Goal: Task Accomplishment & Management: Manage account settings

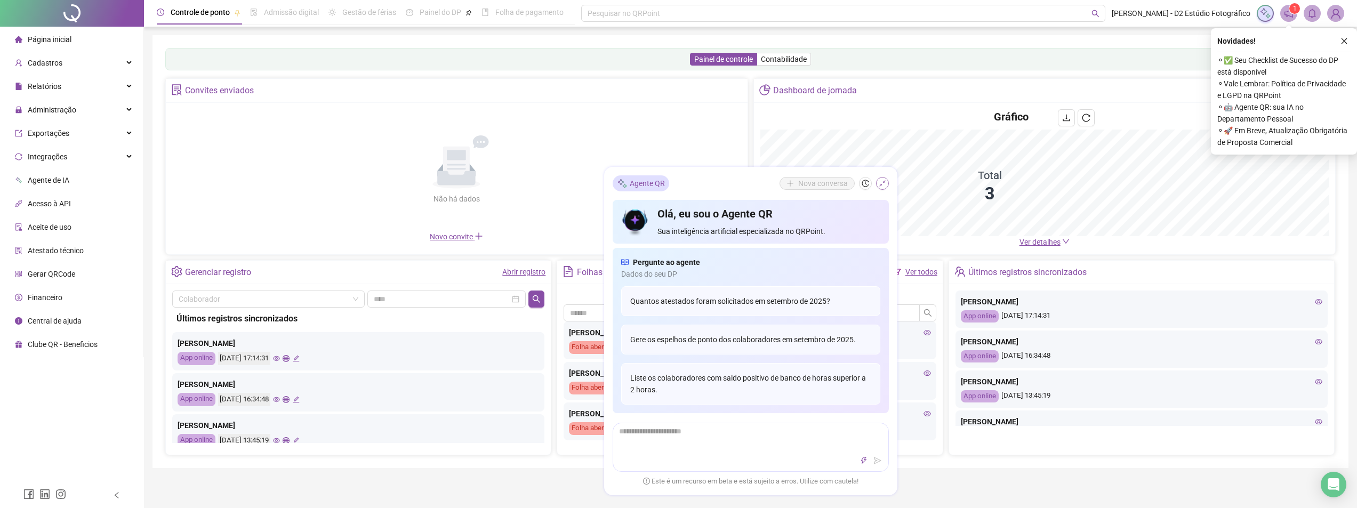
click at [879, 183] on icon "shrink" at bounding box center [882, 183] width 7 height 7
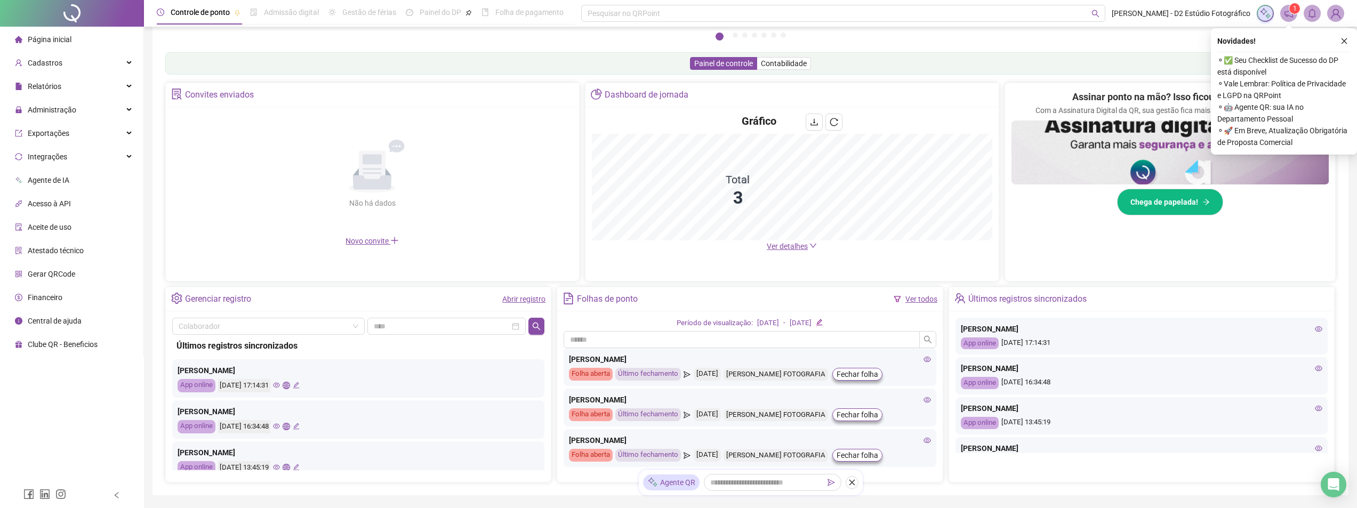
scroll to position [212, 0]
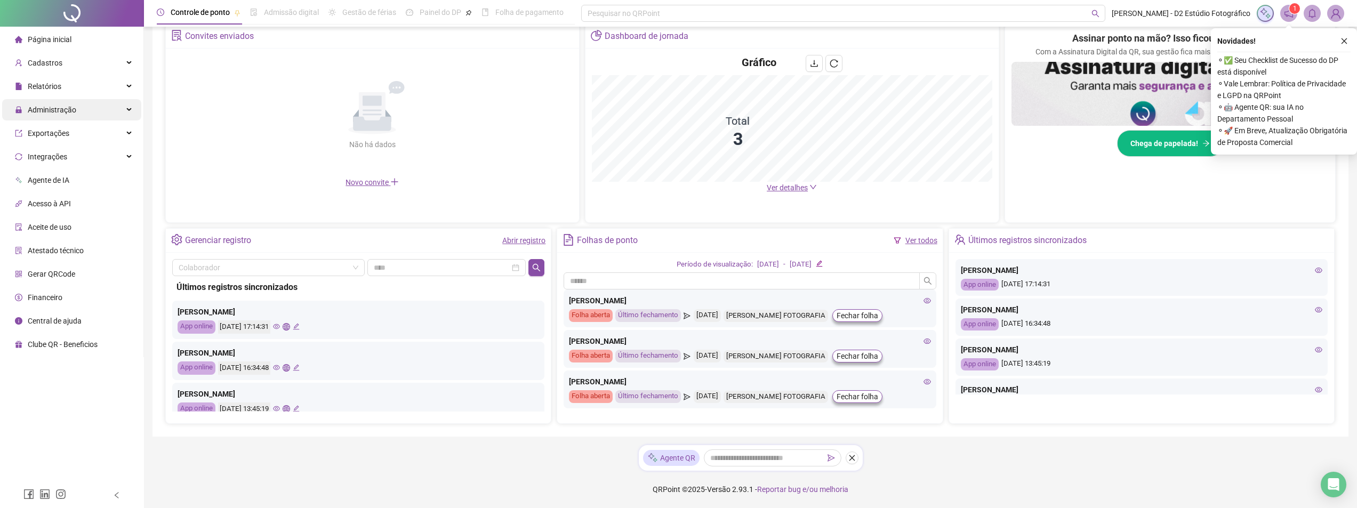
click at [131, 106] on div "Administração" at bounding box center [71, 109] width 139 height 21
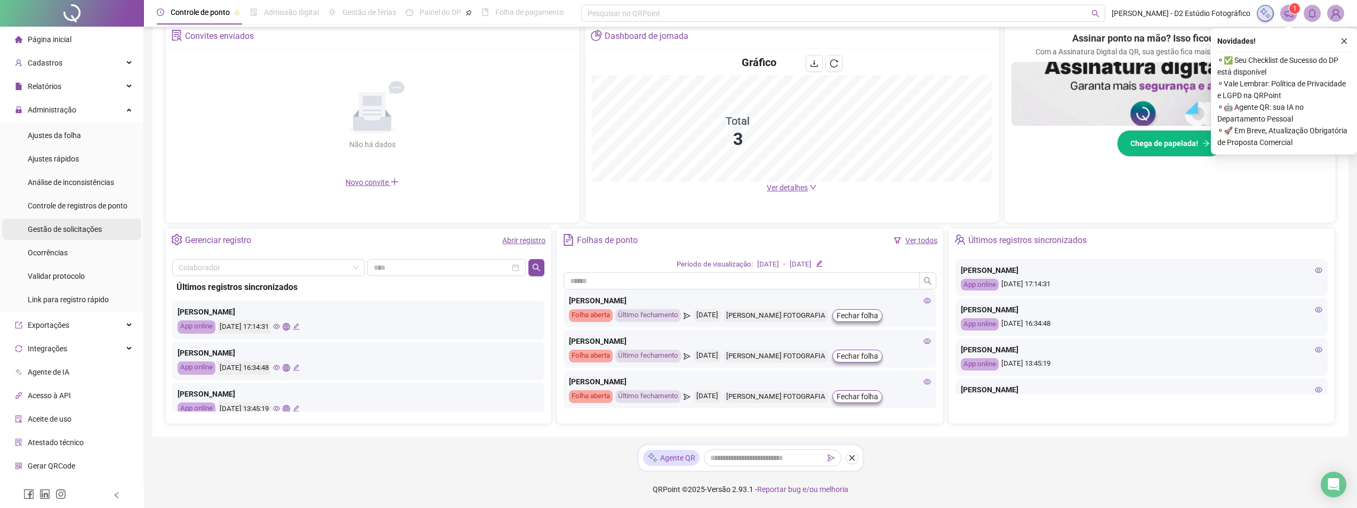
click at [97, 229] on span "Gestão de solicitações" at bounding box center [65, 229] width 74 height 9
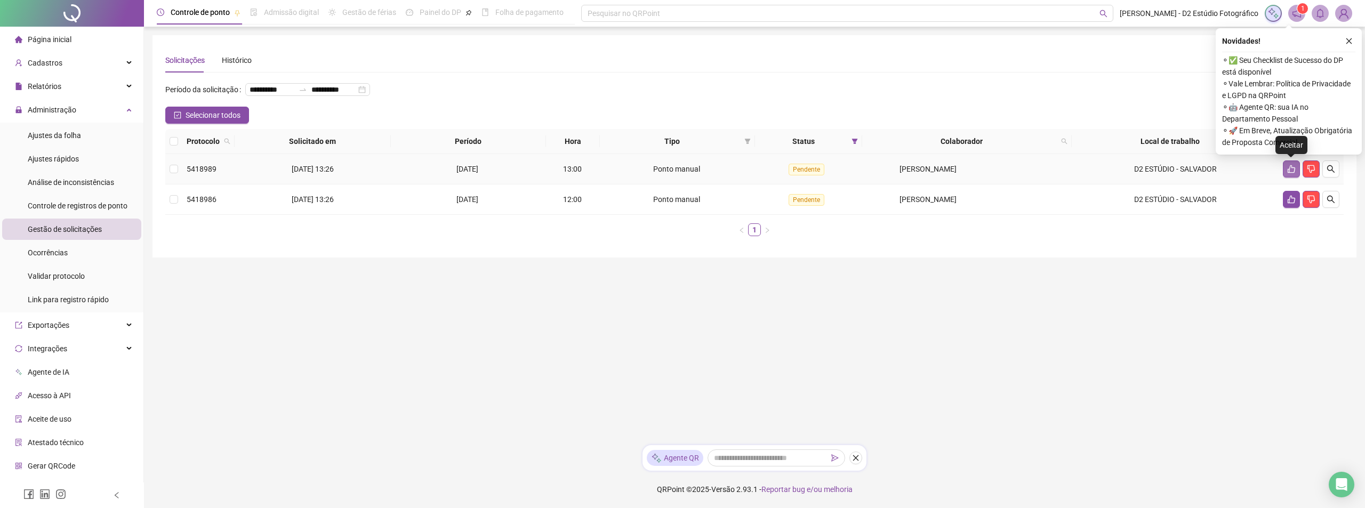
click at [1287, 170] on icon "like" at bounding box center [1290, 169] width 7 height 8
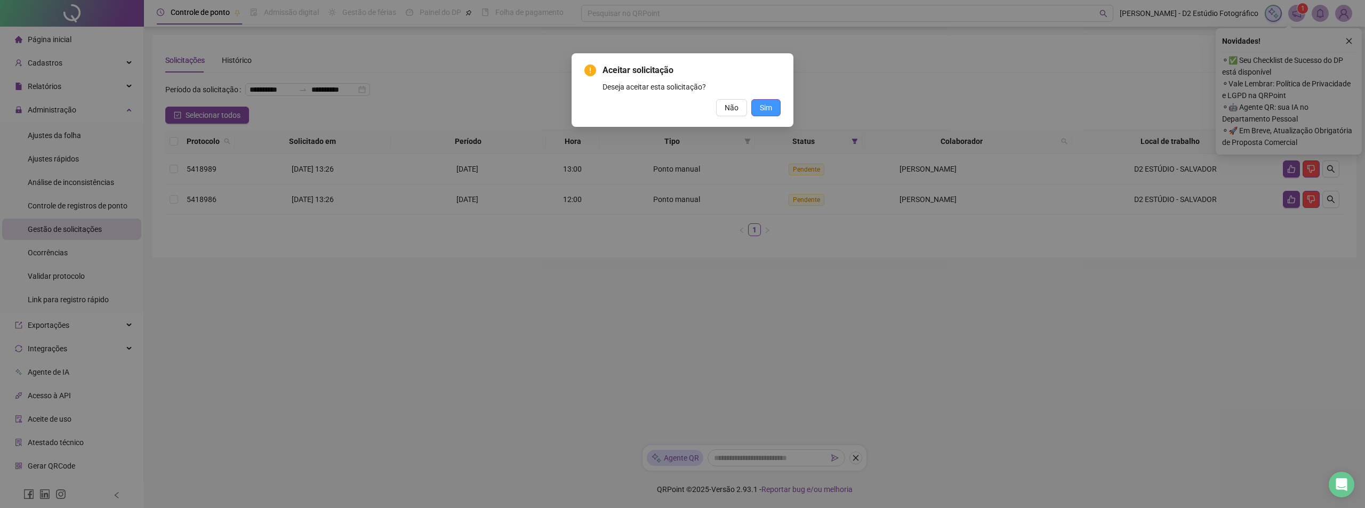
click at [772, 108] on button "Sim" at bounding box center [765, 107] width 29 height 17
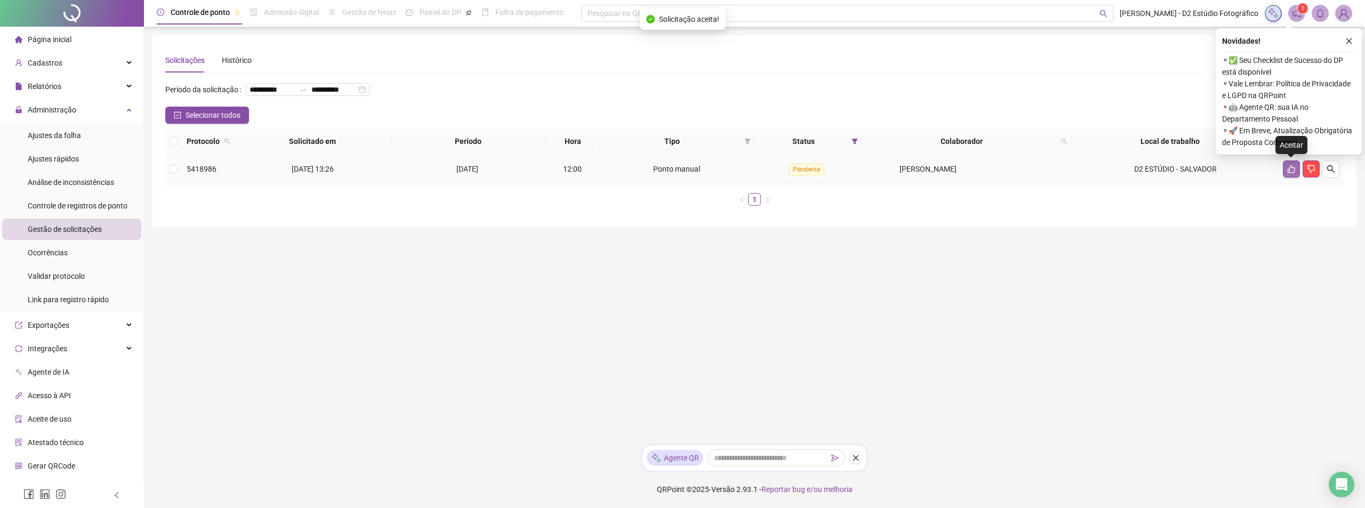
click at [1294, 172] on icon "like" at bounding box center [1290, 169] width 7 height 8
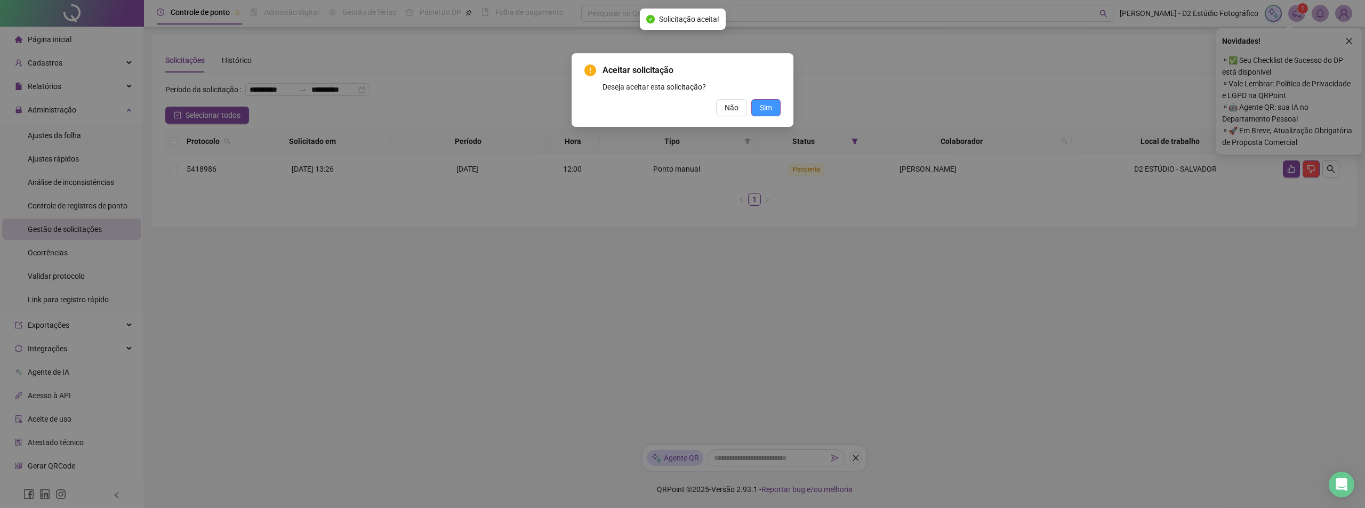
click at [765, 104] on span "Sim" at bounding box center [766, 108] width 12 height 12
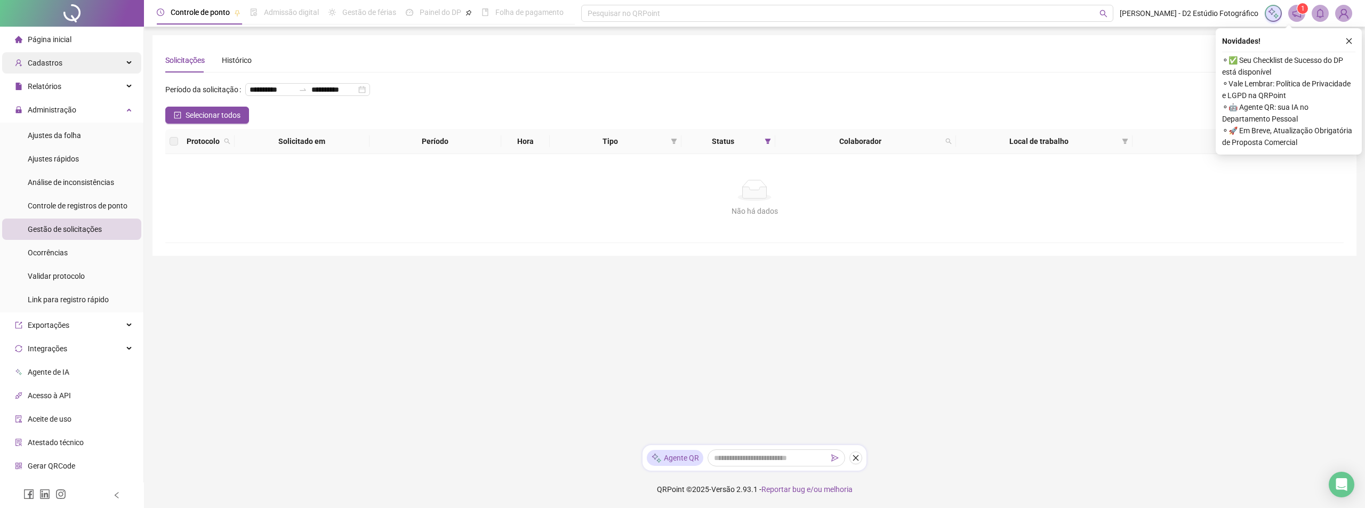
click at [121, 59] on div "Cadastros" at bounding box center [71, 62] width 139 height 21
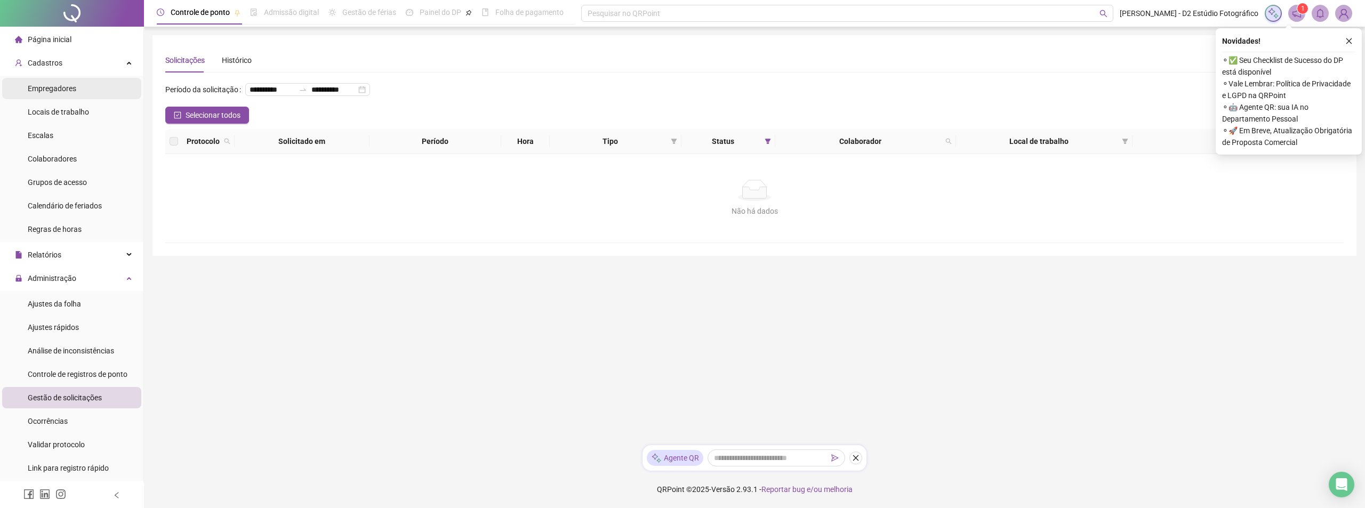
click at [77, 93] on li "Empregadores" at bounding box center [71, 88] width 139 height 21
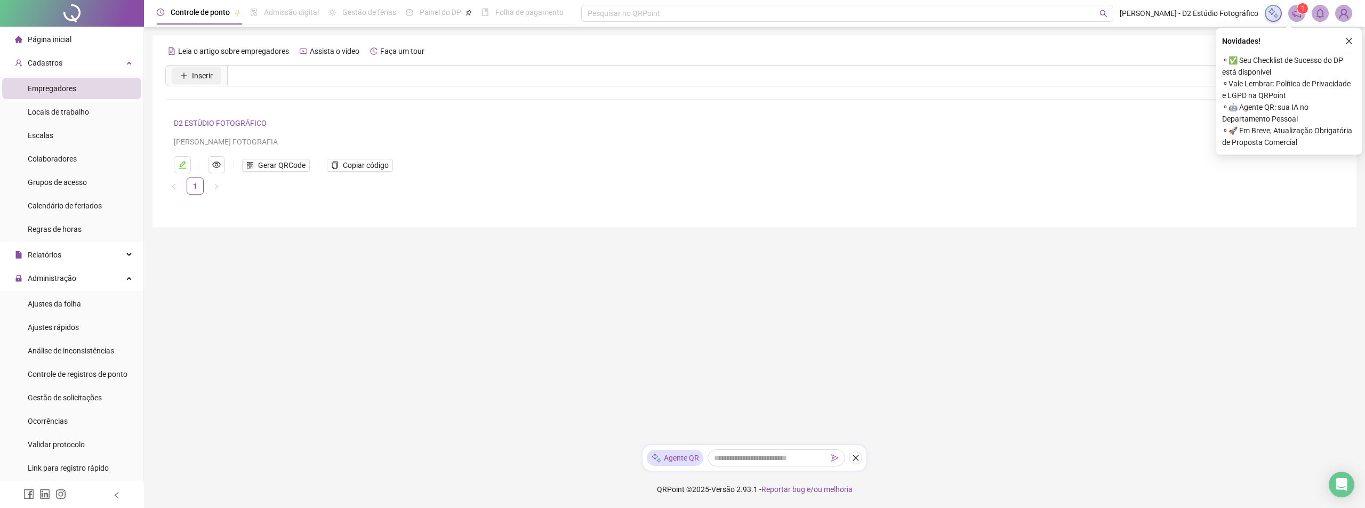
click at [219, 83] on button "Inserir" at bounding box center [197, 75] width 50 height 17
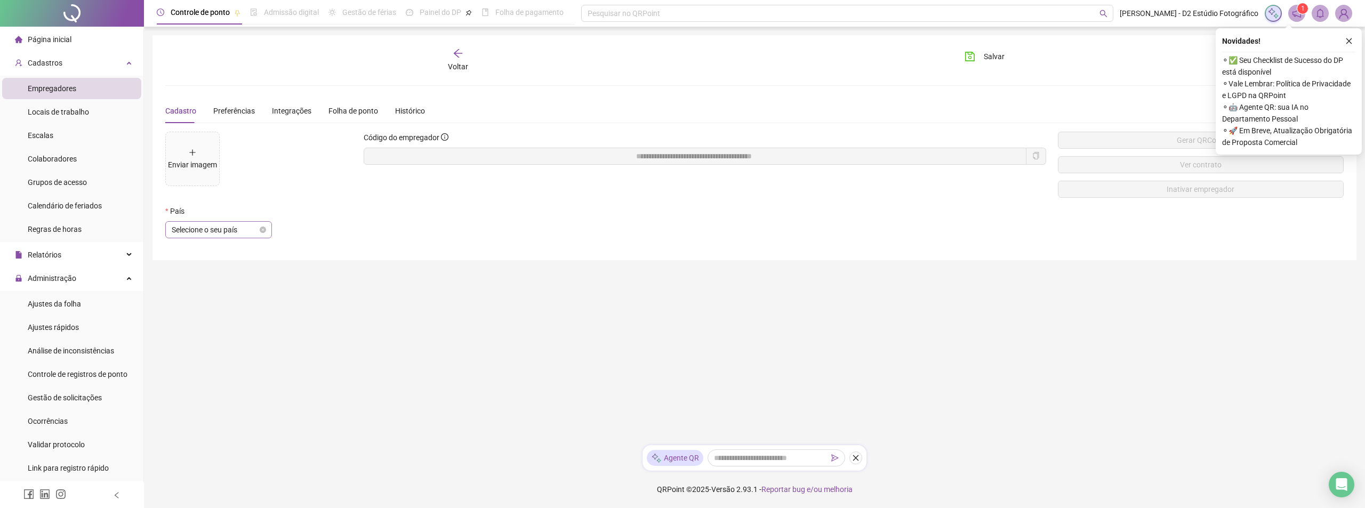
click at [264, 235] on span "Selecione o seu país" at bounding box center [219, 230] width 94 height 16
click at [241, 252] on div "[GEOGRAPHIC_DATA]" at bounding box center [219, 251] width 90 height 12
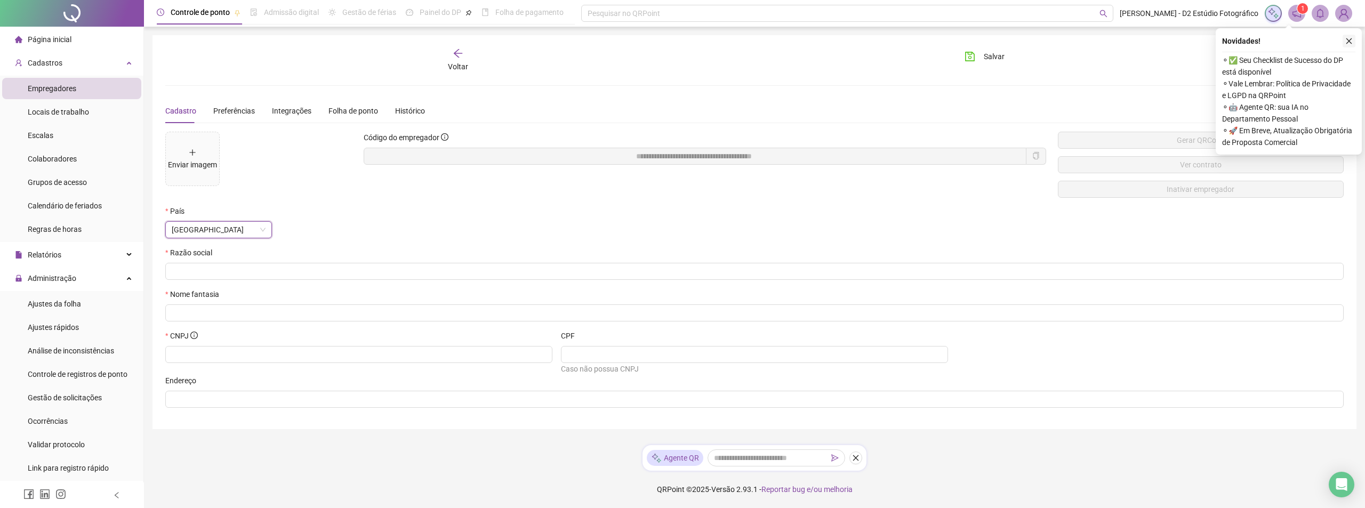
click at [1351, 38] on icon "close" at bounding box center [1348, 40] width 7 height 7
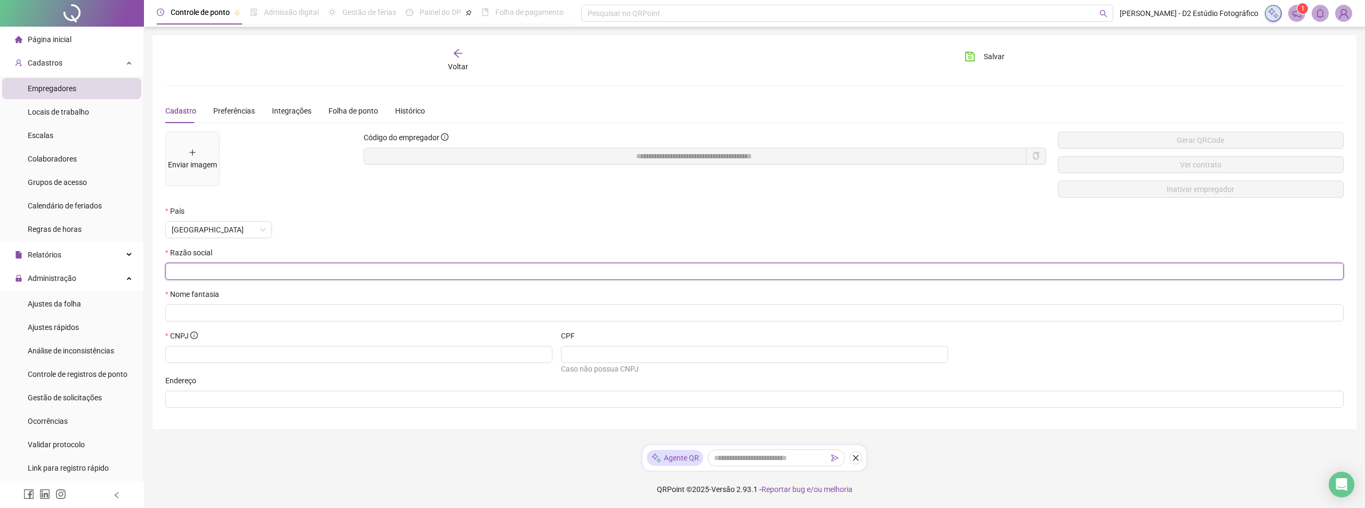
click at [238, 270] on input "text" at bounding box center [753, 271] width 1163 height 12
click at [79, 164] on li "Colaboradores" at bounding box center [71, 158] width 139 height 21
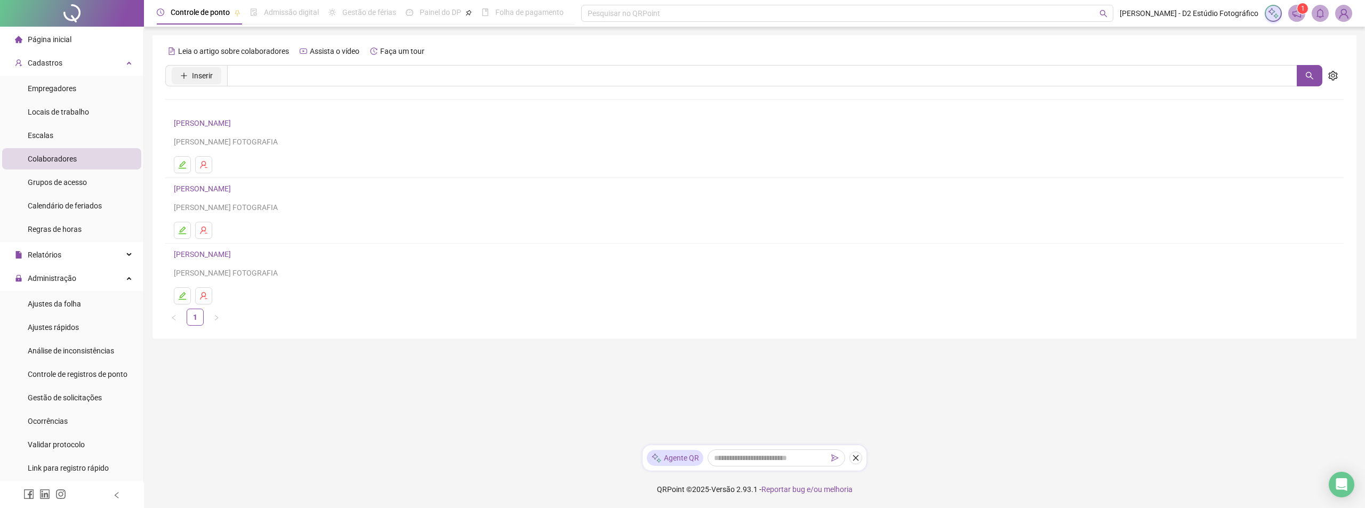
click at [215, 78] on button "Inserir" at bounding box center [197, 75] width 50 height 17
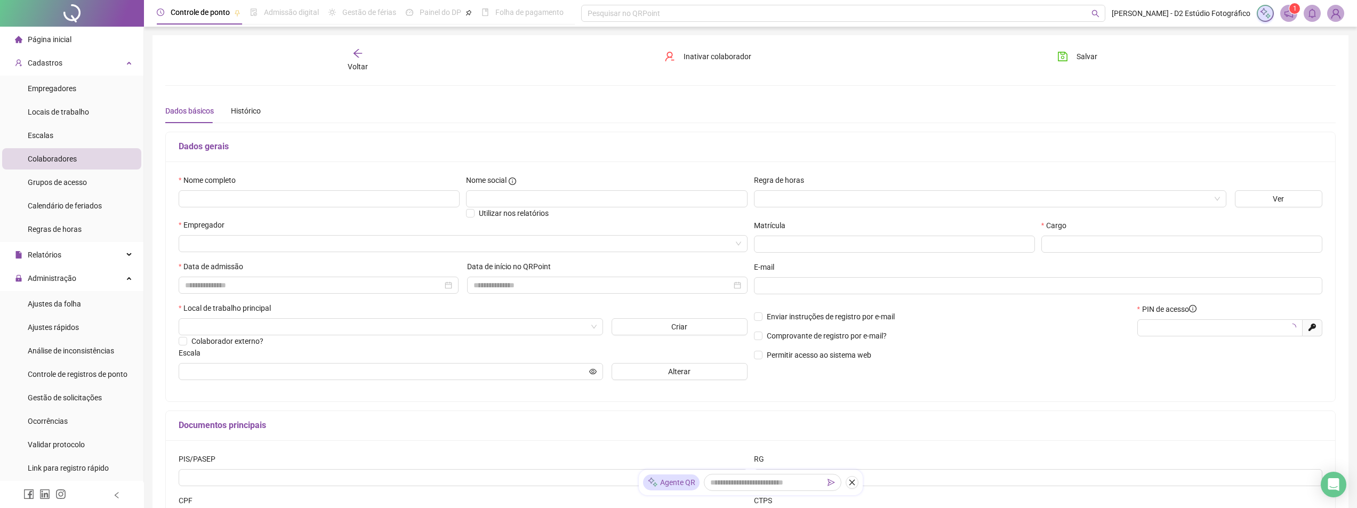
type input "*****"
click at [269, 198] on input "text" at bounding box center [319, 198] width 281 height 17
click at [236, 240] on input "search" at bounding box center [458, 244] width 546 height 16
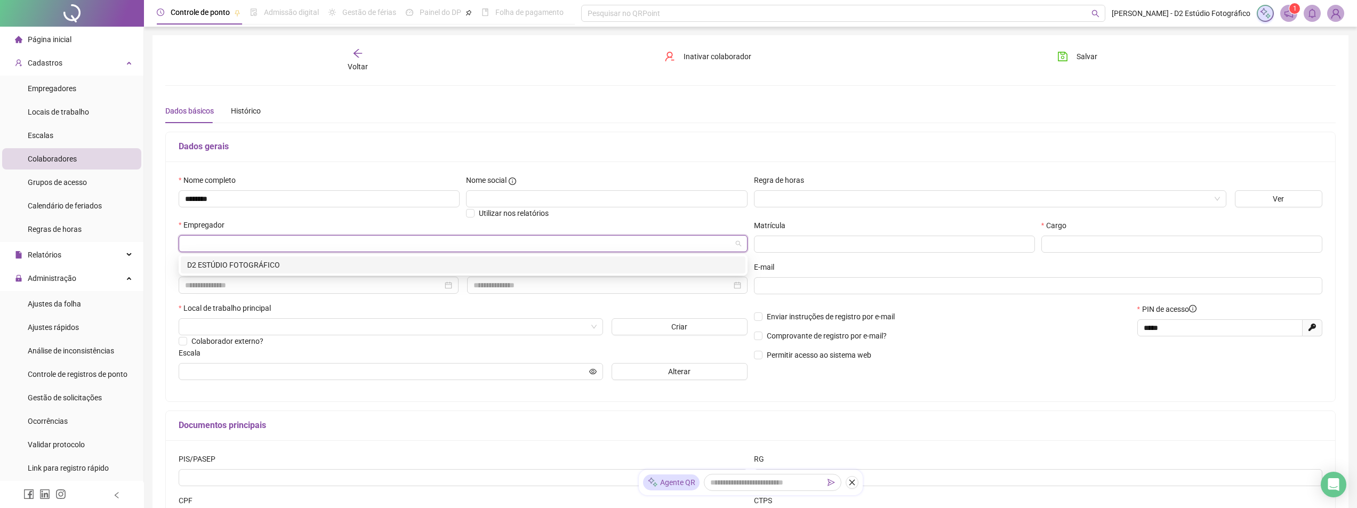
click at [234, 268] on div "D2 ESTÚDIO FOTOGRÁFICO" at bounding box center [463, 265] width 552 height 12
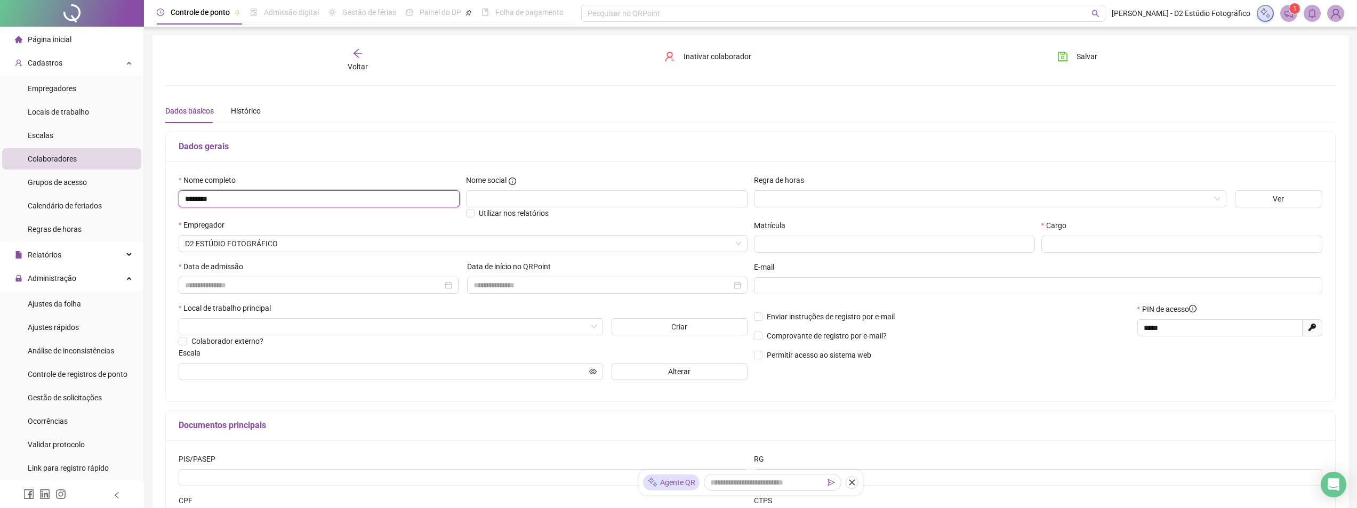
click at [268, 198] on input "********" at bounding box center [319, 198] width 281 height 17
click at [281, 331] on input "search" at bounding box center [386, 327] width 402 height 16
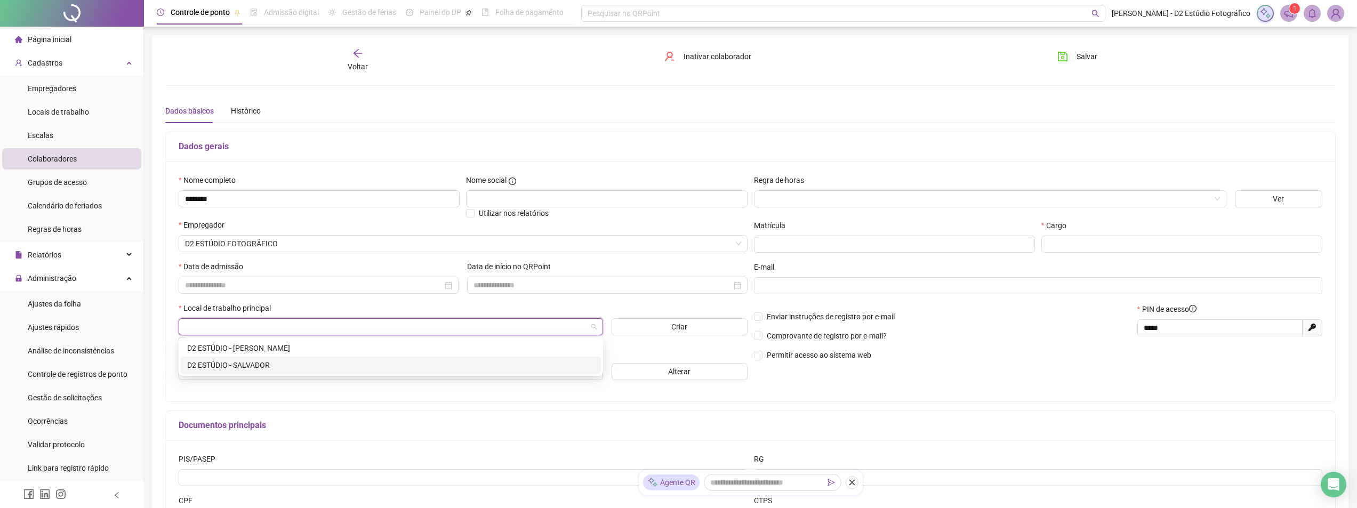
click at [266, 366] on div "D2 ESTÚDIO - SALVADOR" at bounding box center [390, 365] width 407 height 12
click at [266, 377] on input "text" at bounding box center [386, 372] width 402 height 12
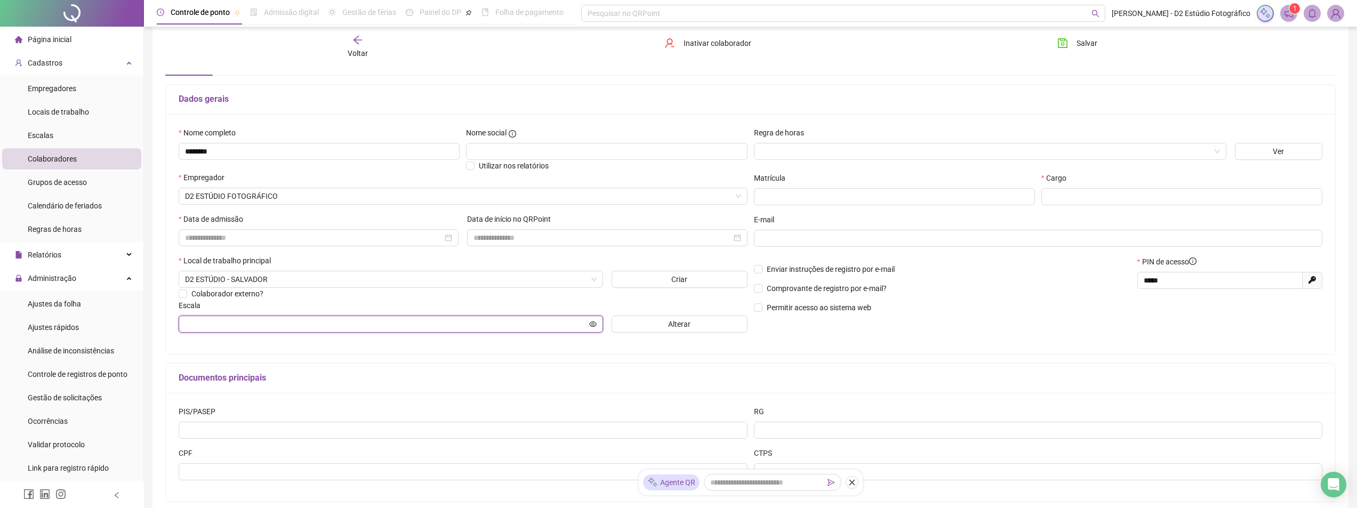
scroll to position [19, 0]
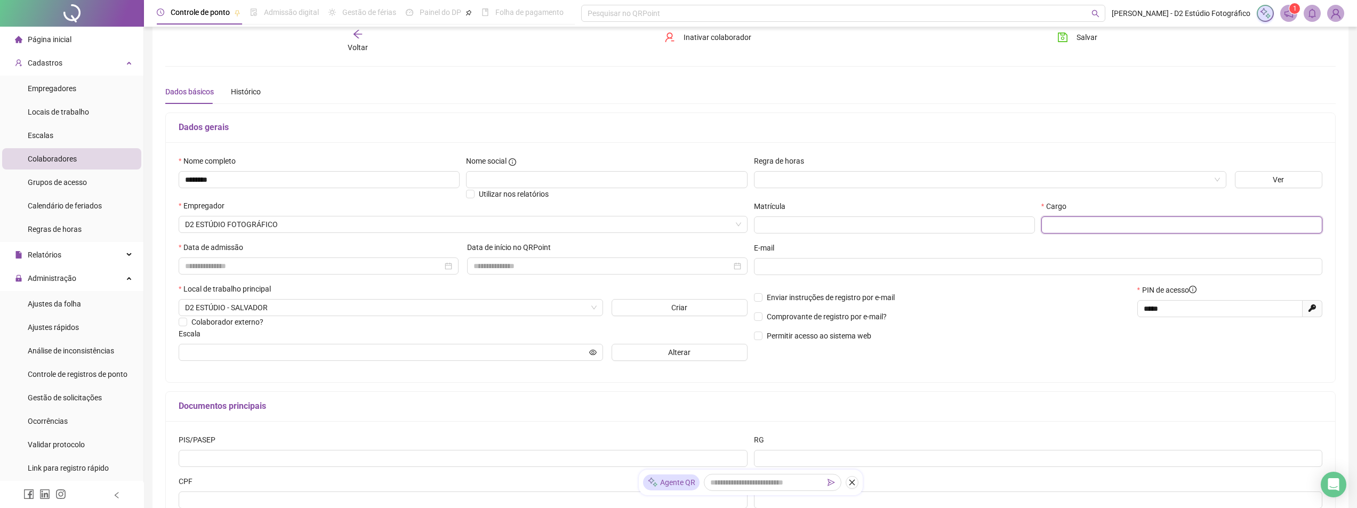
click at [1089, 222] on input "text" at bounding box center [1181, 224] width 281 height 17
click at [184, 177] on input "********" at bounding box center [319, 179] width 281 height 17
type input "**********"
click at [227, 266] on input at bounding box center [313, 266] width 257 height 12
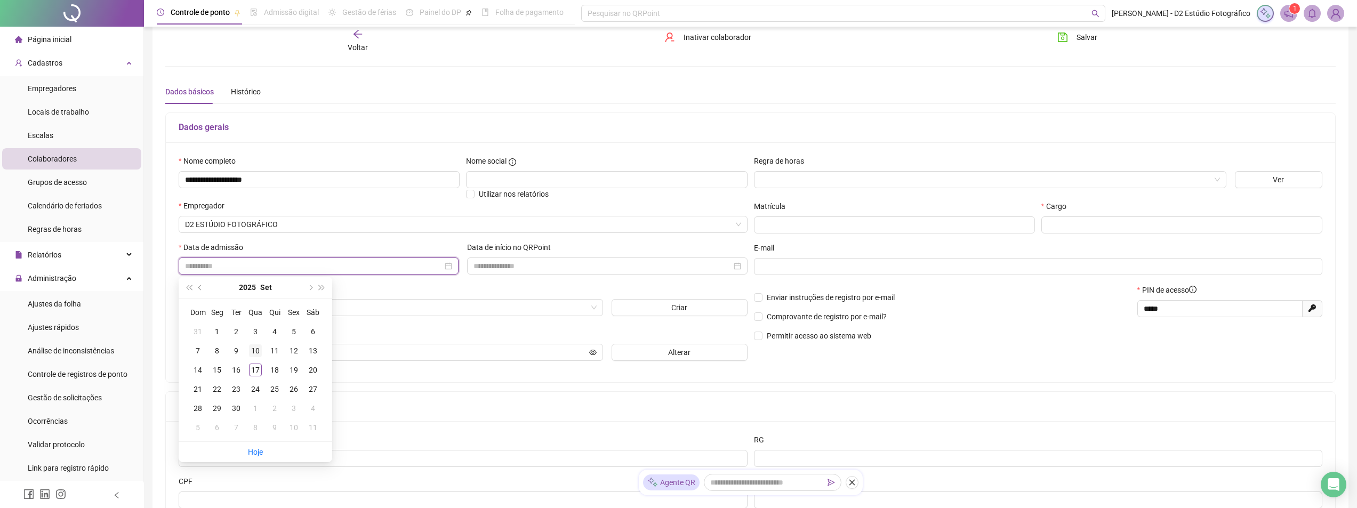
type input "**********"
click at [255, 350] on div "10" at bounding box center [255, 350] width 13 height 13
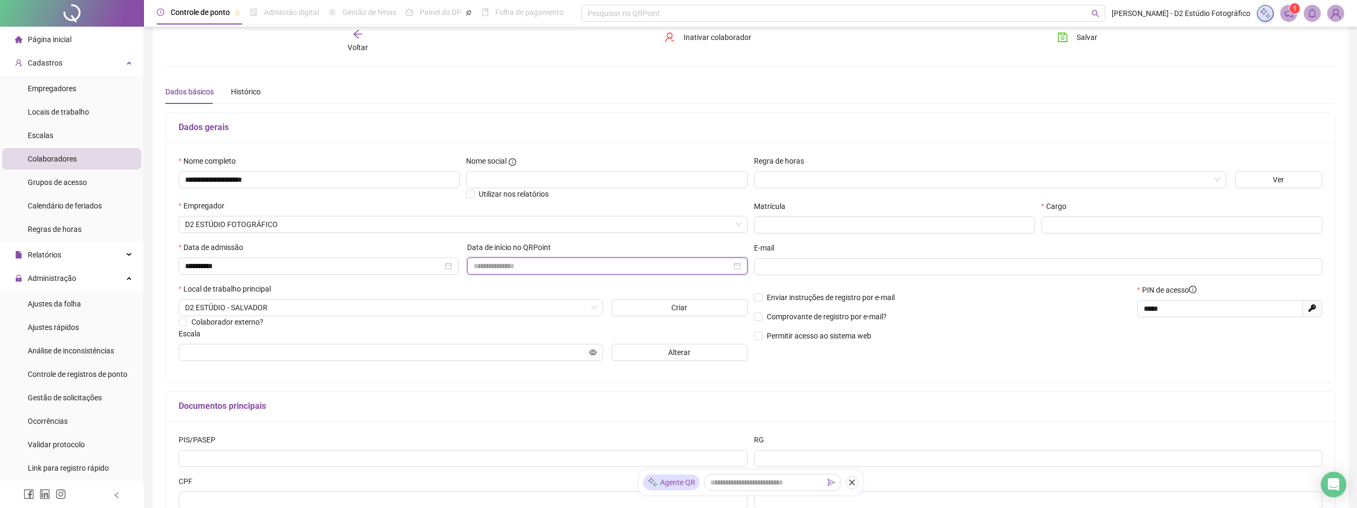
click at [509, 263] on input at bounding box center [601, 266] width 257 height 12
type input "**********"
click at [542, 368] on div "17" at bounding box center [543, 370] width 13 height 13
click at [593, 353] on icon "eye" at bounding box center [592, 351] width 7 height 5
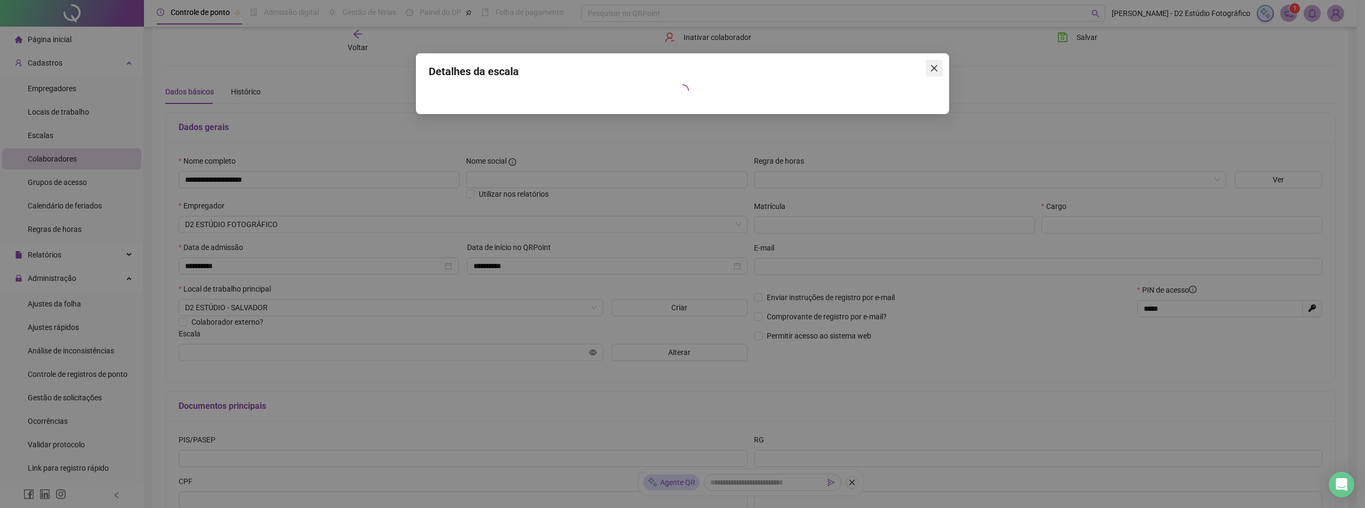
click at [937, 66] on icon "close" at bounding box center [934, 68] width 6 height 6
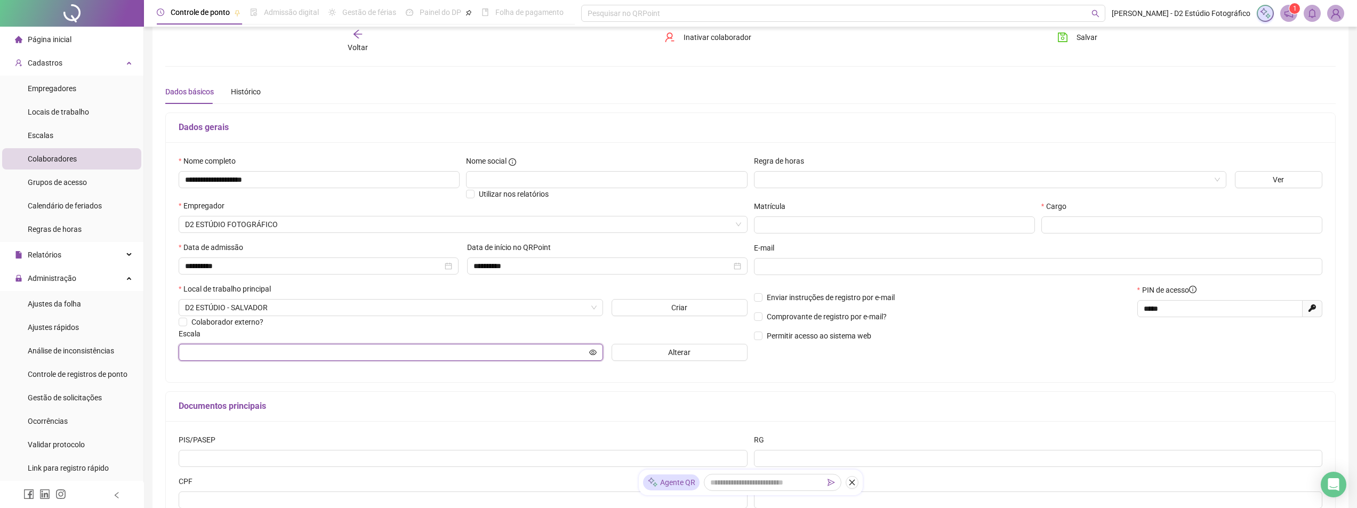
click at [210, 348] on input "text" at bounding box center [386, 353] width 402 height 12
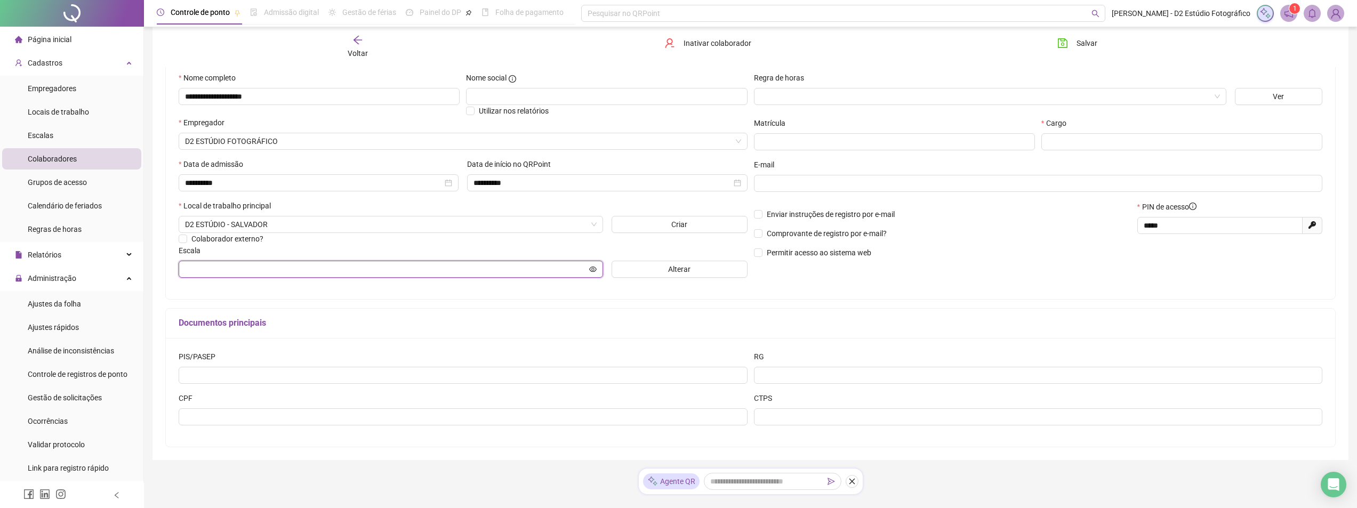
scroll to position [126, 0]
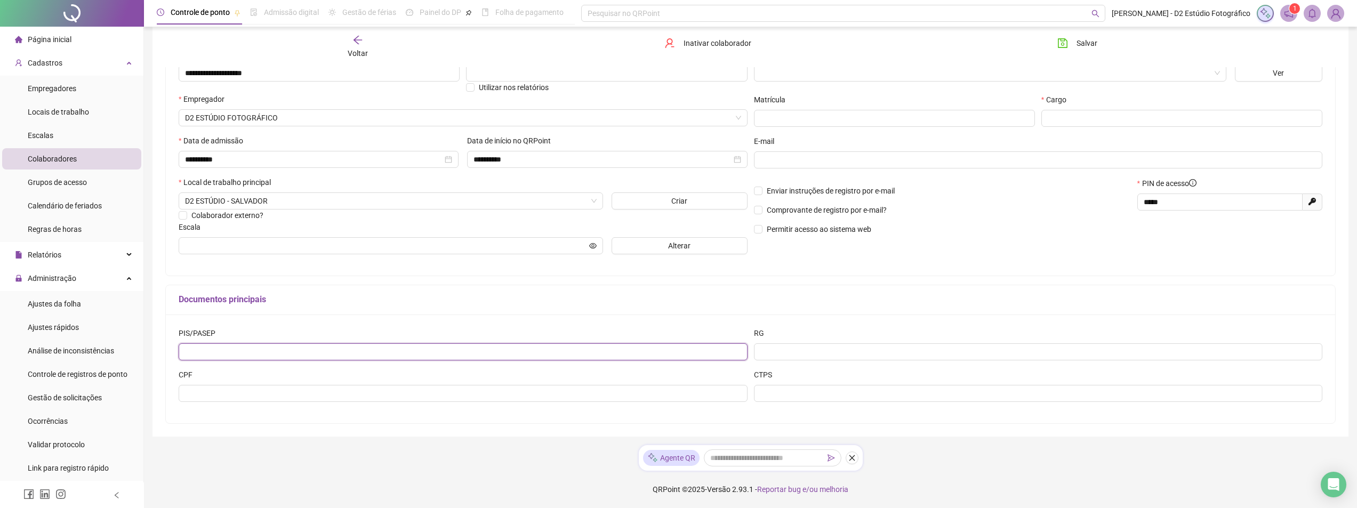
click at [283, 357] on input "text" at bounding box center [463, 351] width 569 height 17
click at [273, 394] on input "text" at bounding box center [463, 393] width 569 height 17
click at [958, 353] on input "text" at bounding box center [1038, 351] width 569 height 17
click at [791, 352] on input "**********" at bounding box center [1038, 351] width 569 height 17
type input "**********"
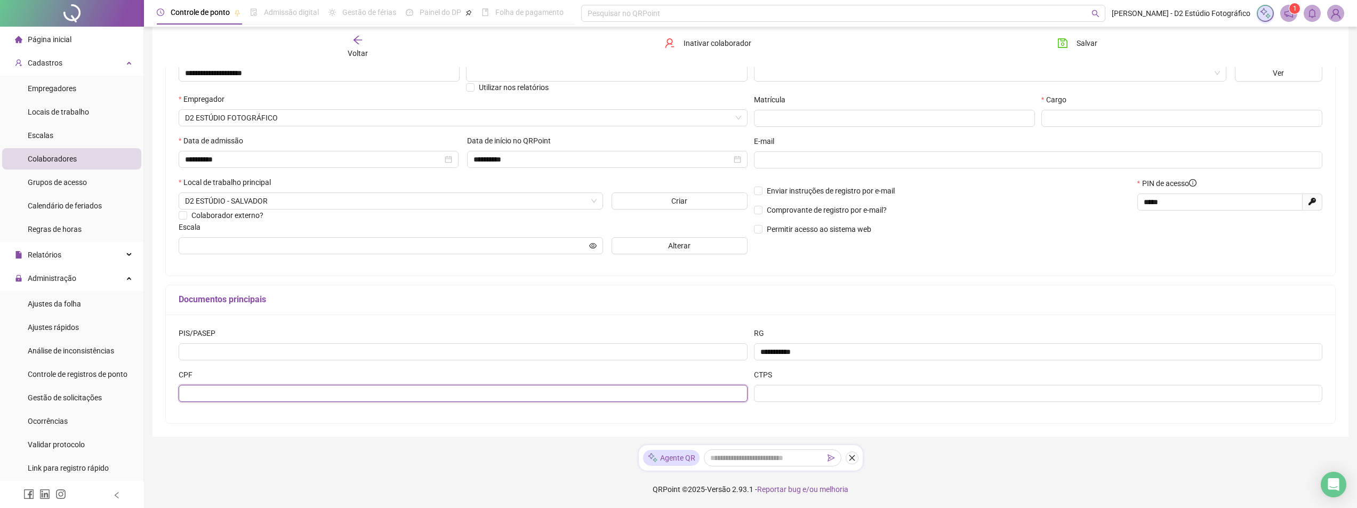
click at [431, 397] on input "text" at bounding box center [463, 393] width 569 height 17
type input "*"
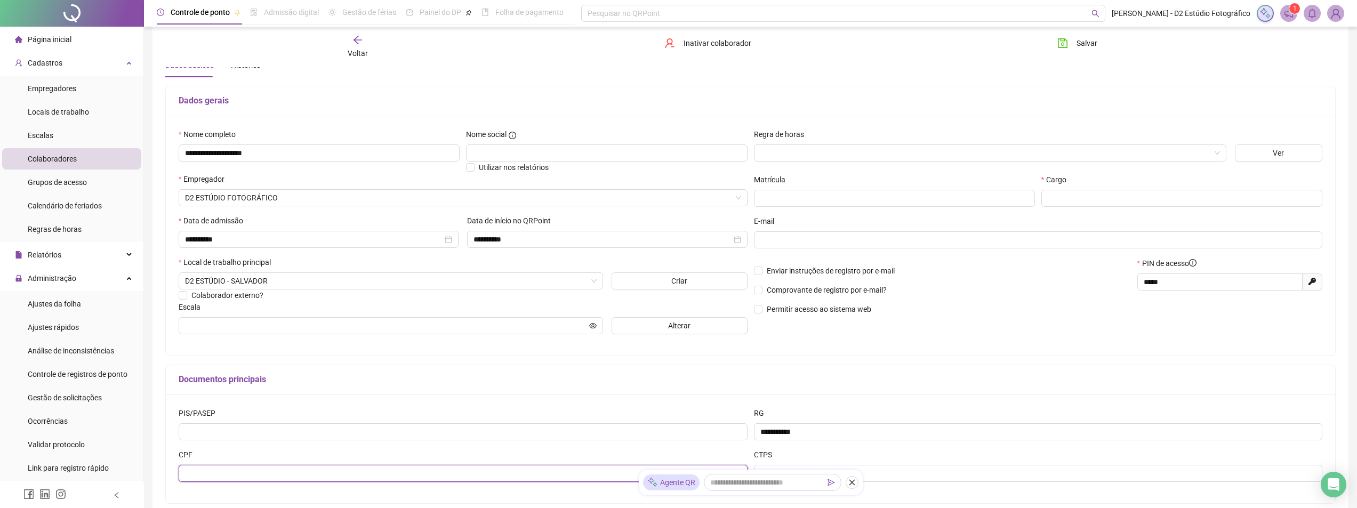
scroll to position [0, 0]
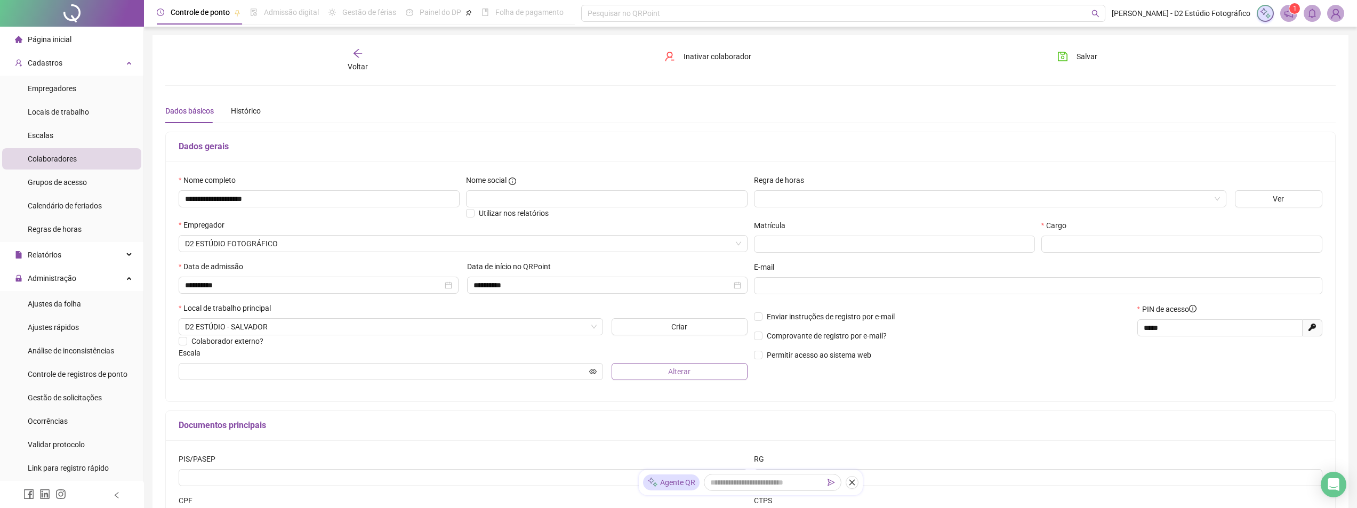
click at [677, 375] on span "Alterar" at bounding box center [679, 372] width 22 height 12
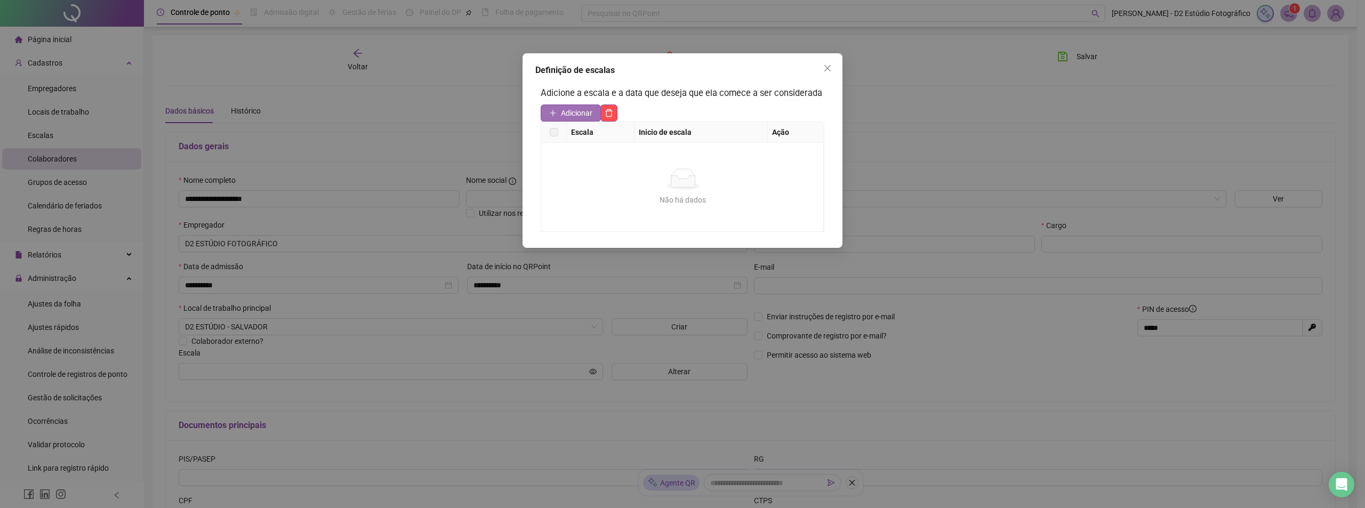
click at [584, 112] on span "Adicionar" at bounding box center [576, 113] width 31 height 12
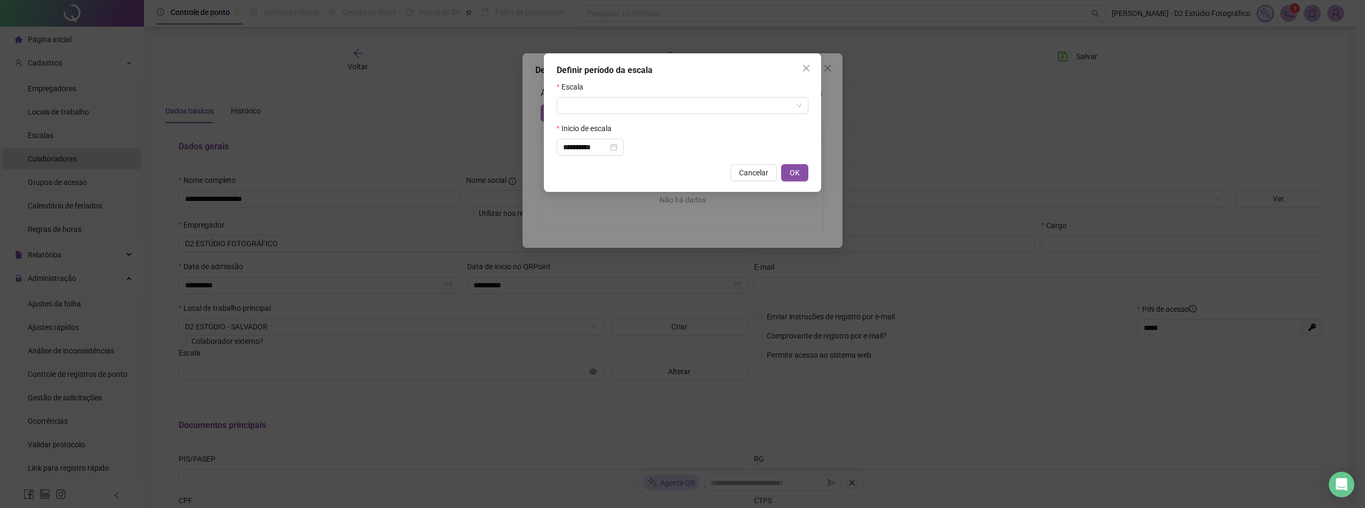
click at [584, 112] on input "search" at bounding box center [677, 106] width 229 height 16
click at [591, 142] on div "SEGUNDA A SÁBADO" at bounding box center [682, 144] width 235 height 12
click at [795, 174] on span "OK" at bounding box center [794, 173] width 10 height 12
type input "**********"
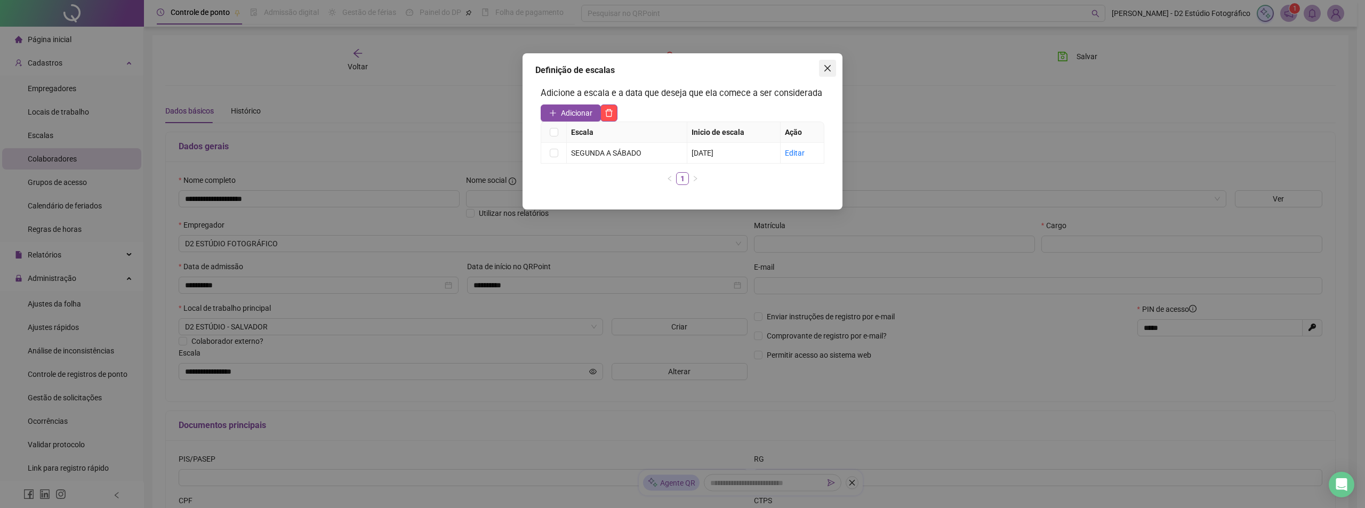
click at [827, 69] on icon "close" at bounding box center [827, 68] width 6 height 6
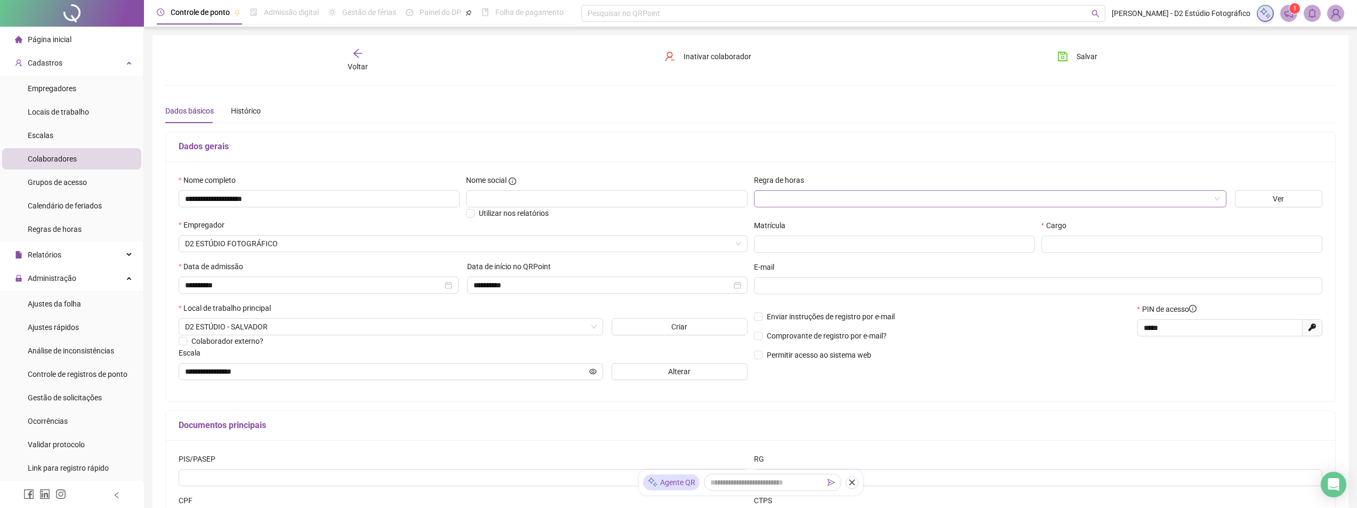
click at [1218, 200] on span at bounding box center [990, 199] width 460 height 16
click at [1195, 219] on div "Banco de Horas" at bounding box center [989, 220] width 455 height 12
click at [1132, 244] on input "text" at bounding box center [1181, 244] width 281 height 17
type input "*********"
drag, startPoint x: 1167, startPoint y: 328, endPoint x: 1126, endPoint y: 330, distance: 40.5
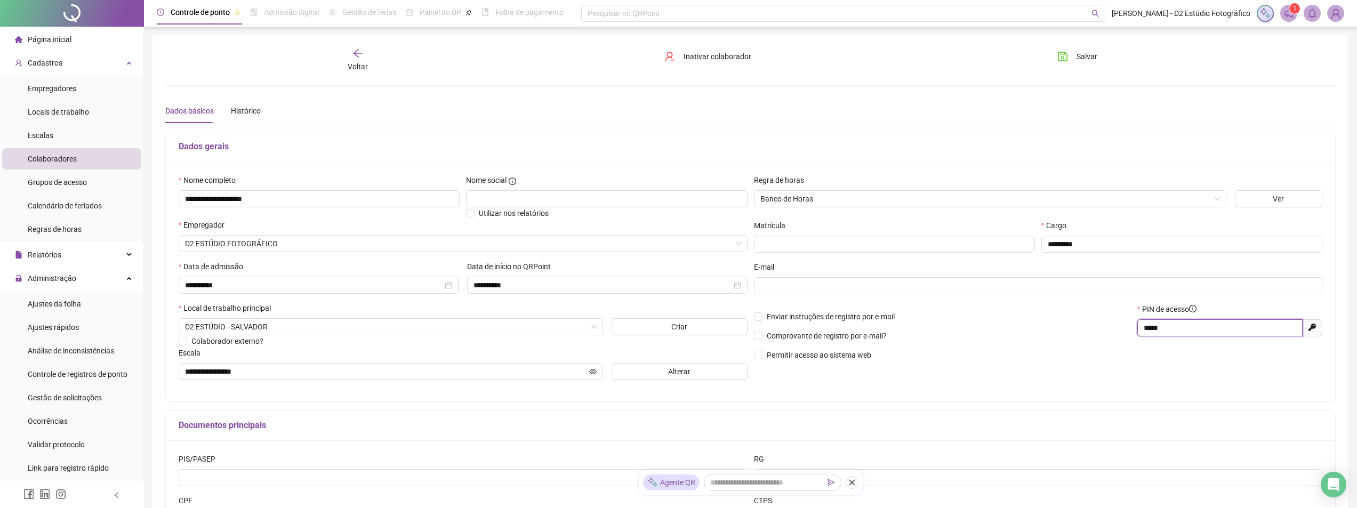
click at [1126, 330] on div "Enviar instruções de registro por e-mail Comprovante de registro por e-mail? Pe…" at bounding box center [1038, 335] width 575 height 65
click at [1115, 341] on p "Comprovante de registro por e-mail?" at bounding box center [942, 336] width 377 height 12
click at [1080, 59] on span "Salvar" at bounding box center [1086, 57] width 21 height 12
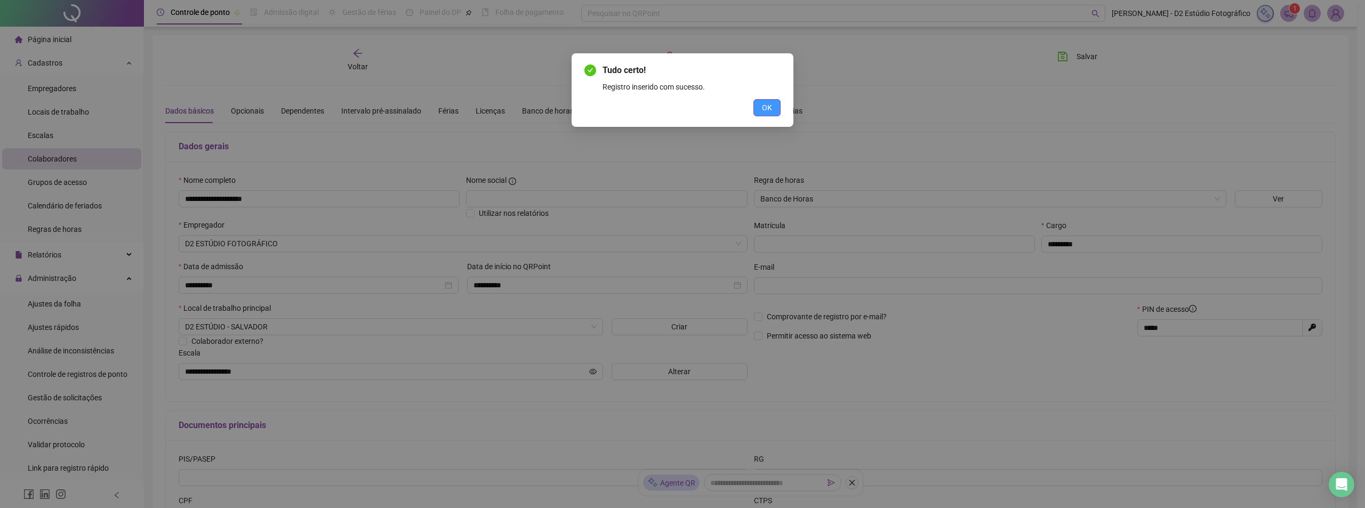
click at [760, 110] on button "OK" at bounding box center [766, 107] width 27 height 17
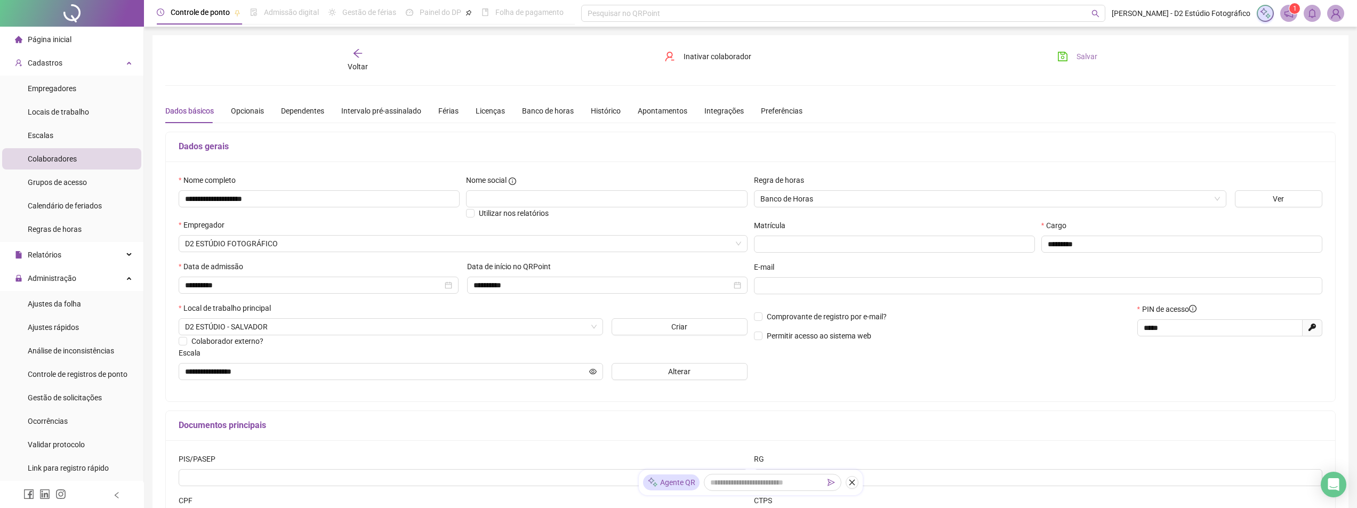
click at [1081, 56] on span "Salvar" at bounding box center [1086, 57] width 21 height 12
click at [72, 181] on span "Grupos de acesso" at bounding box center [57, 182] width 59 height 9
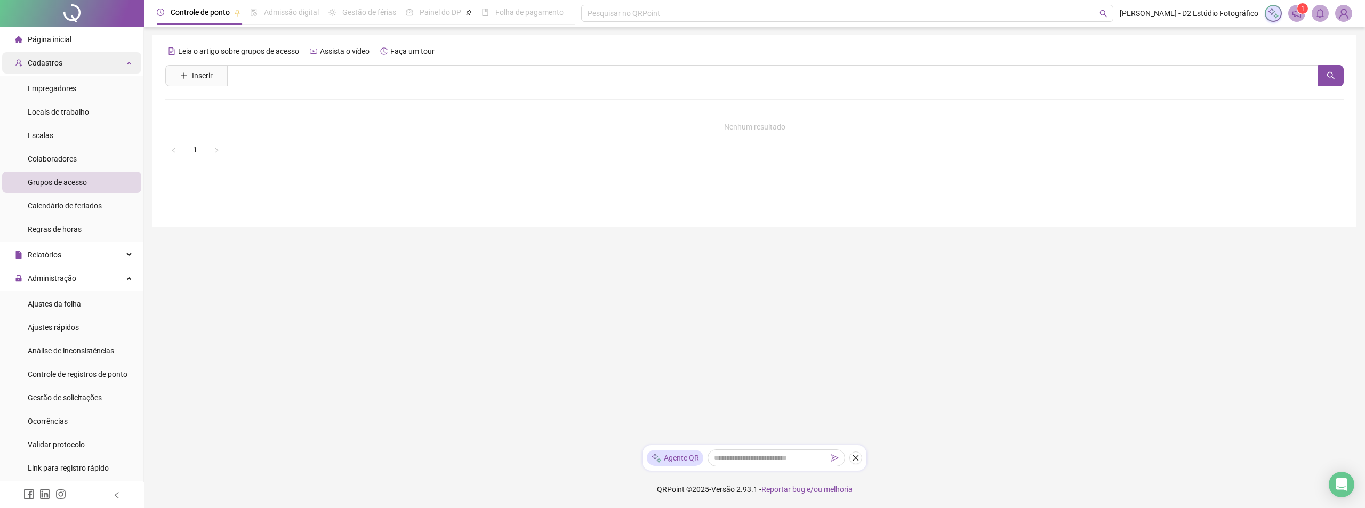
click at [123, 66] on div "Cadastros" at bounding box center [71, 62] width 139 height 21
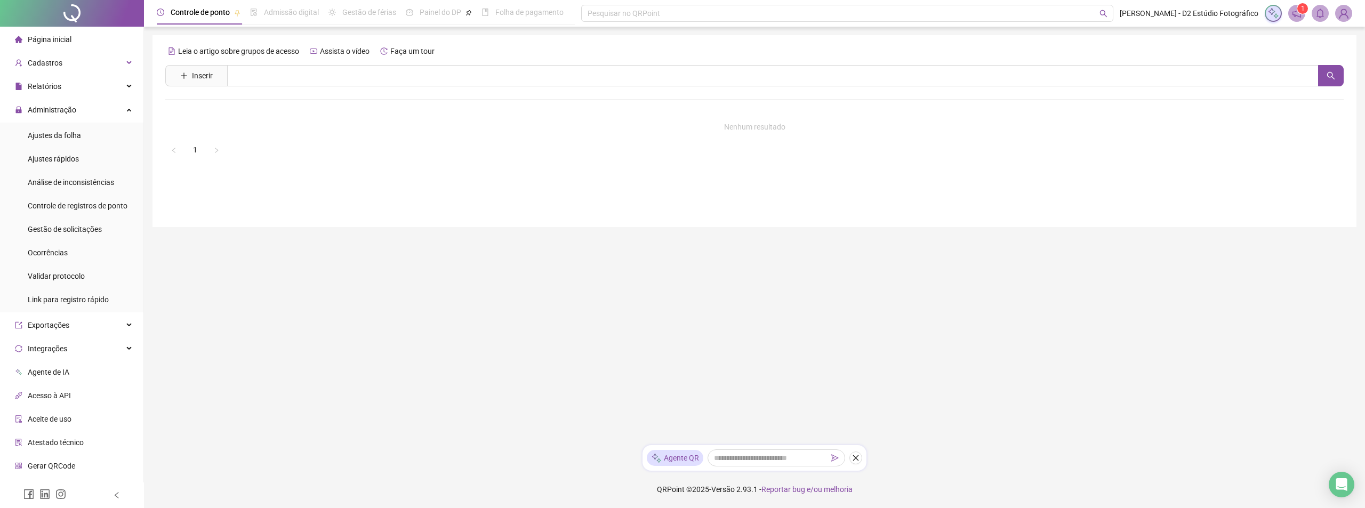
click at [286, 10] on span "Admissão digital" at bounding box center [291, 12] width 55 height 9
click at [54, 185] on span "Análise de inconsistências" at bounding box center [71, 182] width 86 height 9
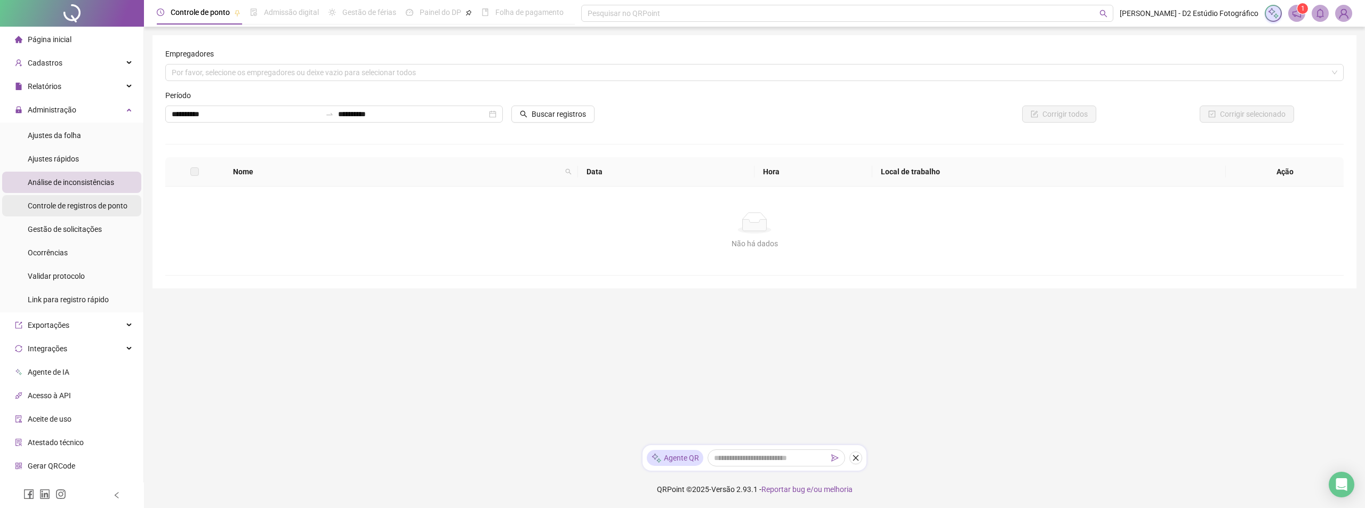
click at [60, 207] on span "Controle de registros de ponto" at bounding box center [78, 206] width 100 height 9
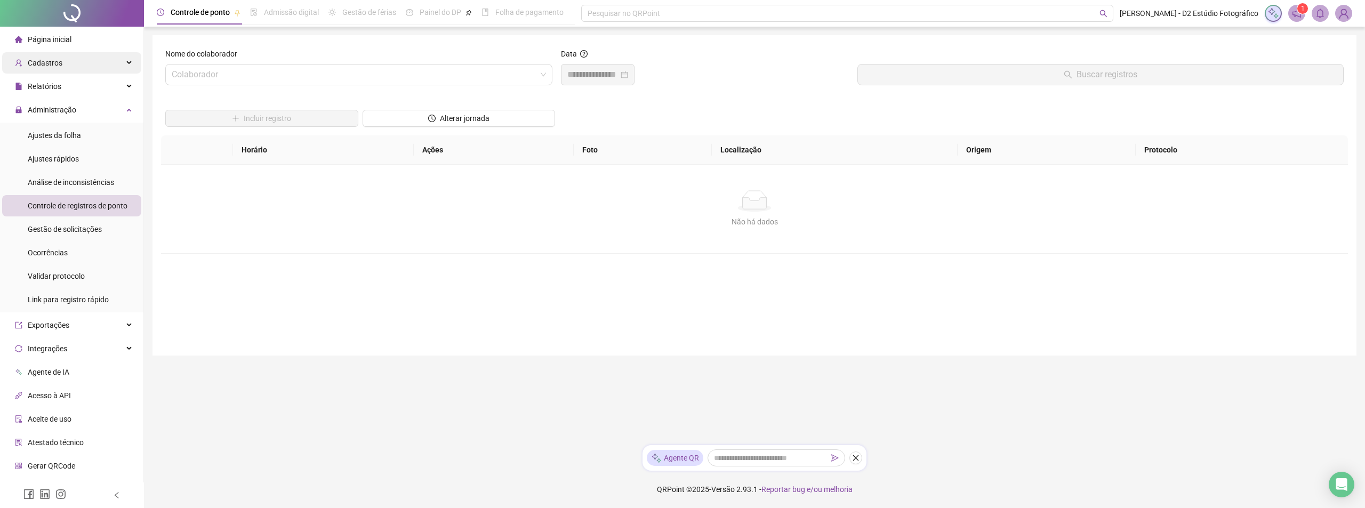
click at [120, 66] on div "Cadastros" at bounding box center [71, 62] width 139 height 21
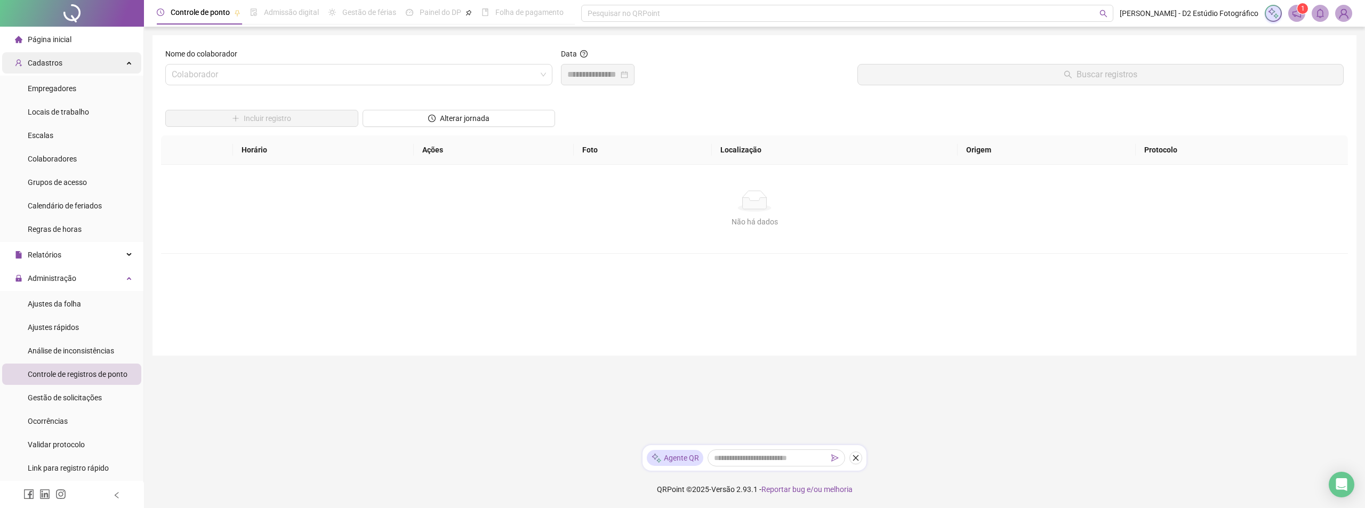
click at [127, 62] on icon at bounding box center [129, 62] width 5 height 0
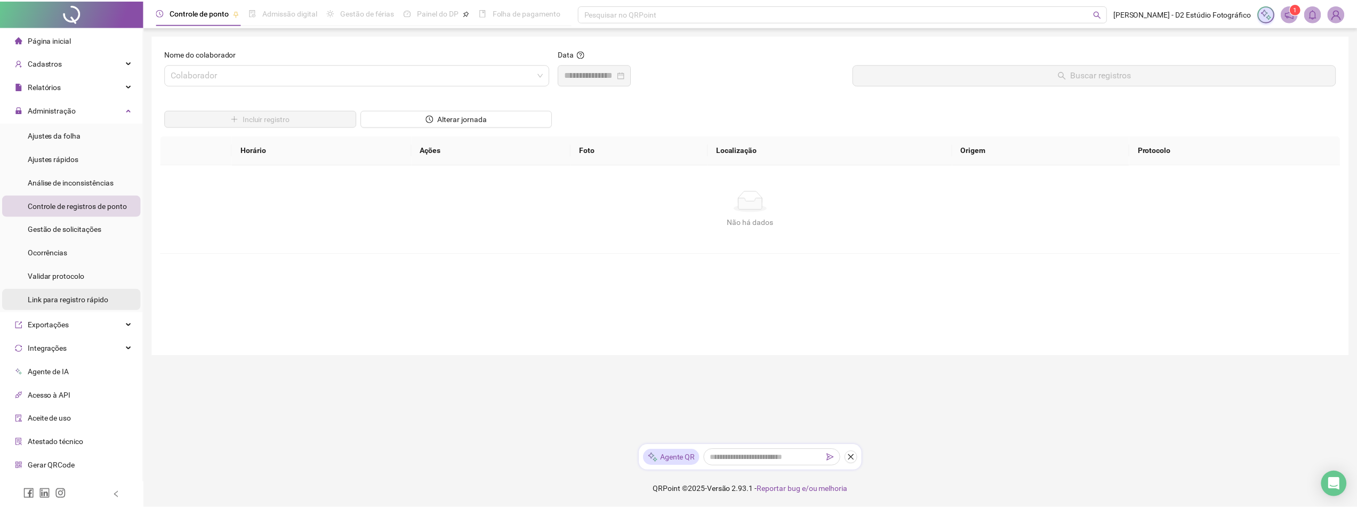
scroll to position [41, 0]
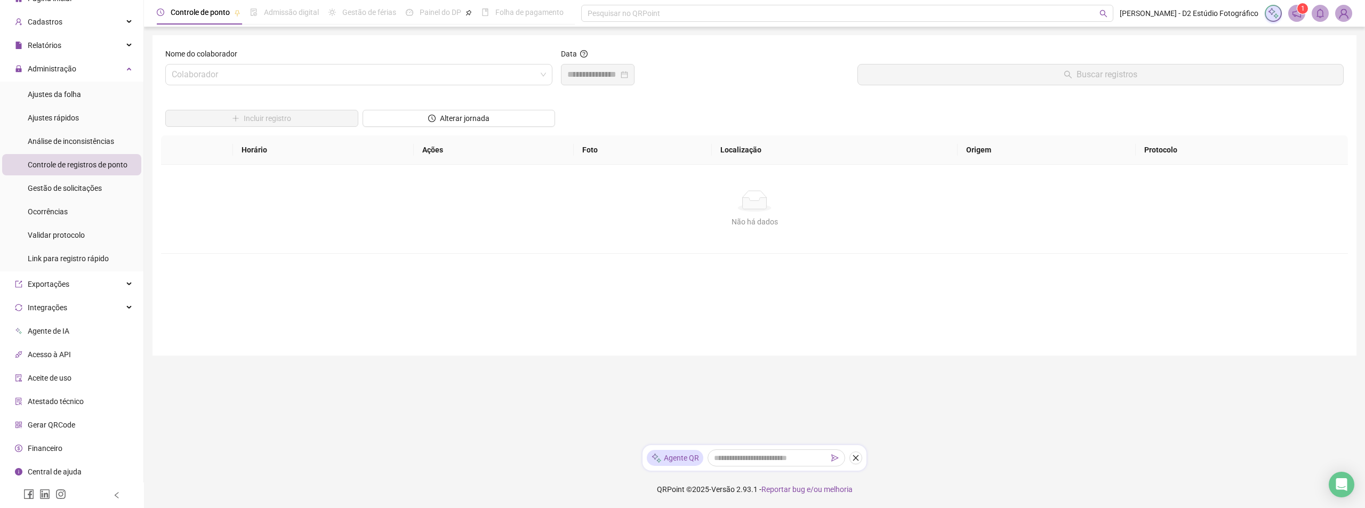
click at [1302, 15] on span at bounding box center [1296, 13] width 17 height 17
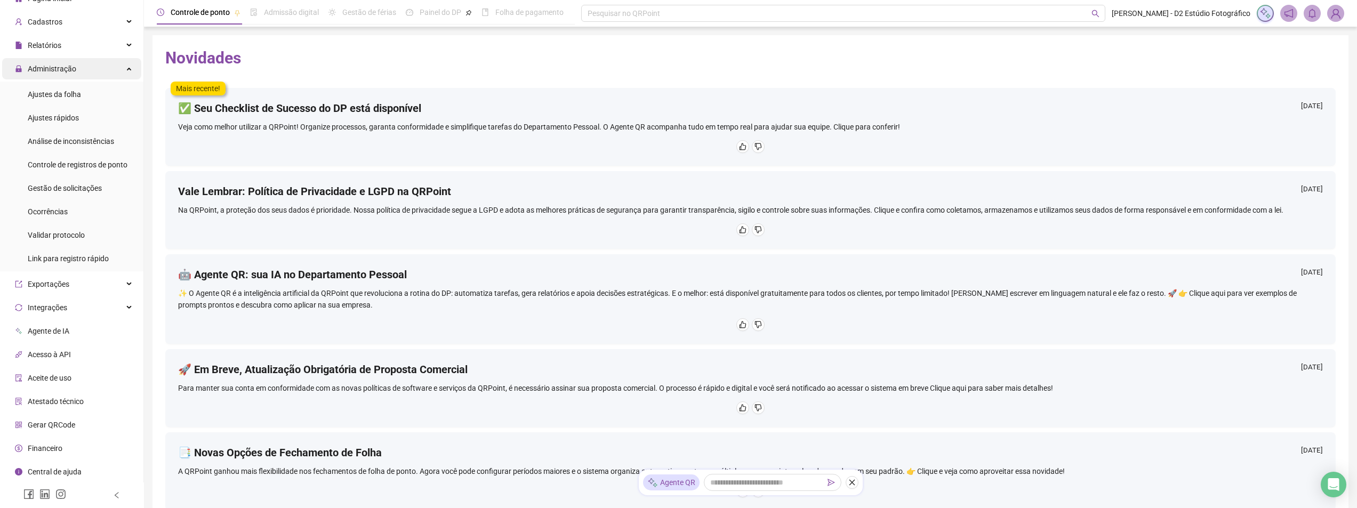
click at [124, 68] on div "Administração" at bounding box center [71, 68] width 139 height 21
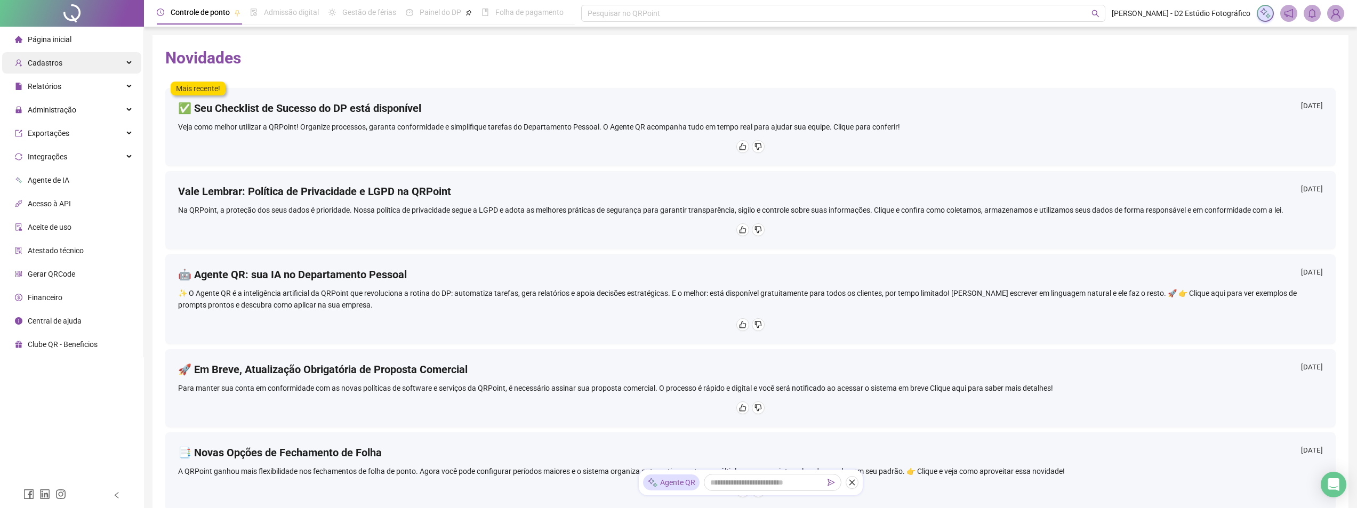
click at [130, 66] on div "Cadastros" at bounding box center [71, 62] width 139 height 21
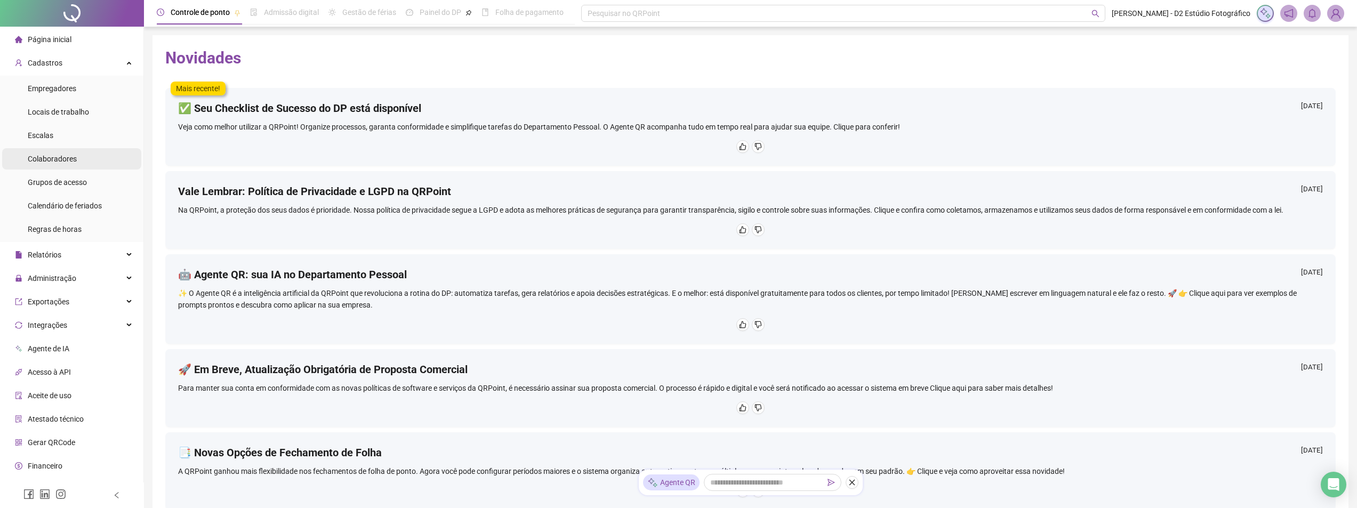
click at [89, 165] on li "Colaboradores" at bounding box center [71, 158] width 139 height 21
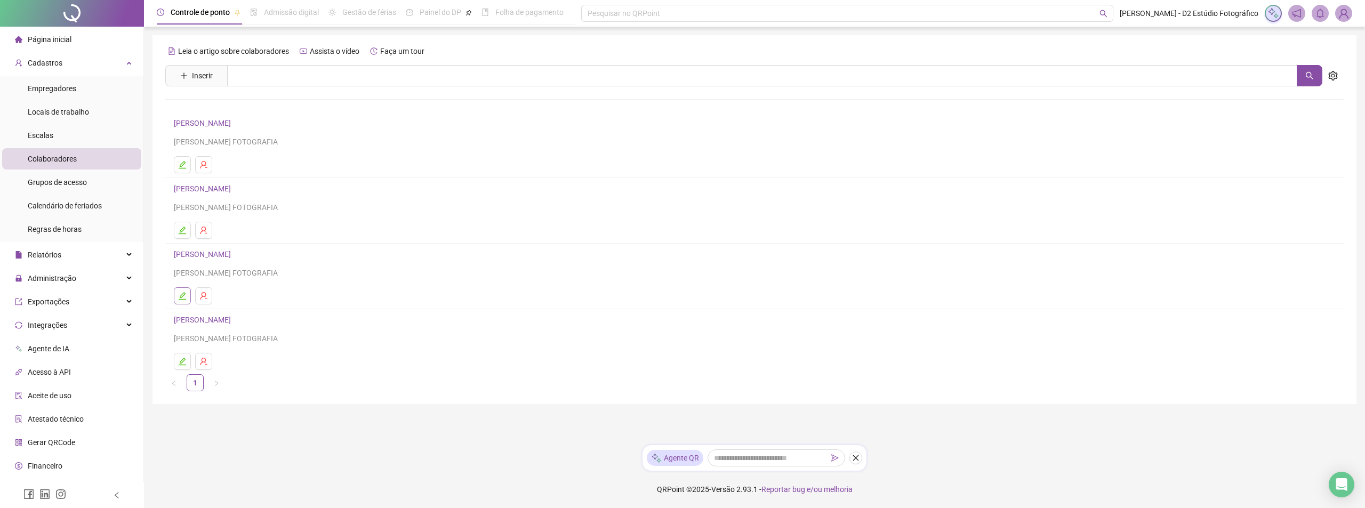
click at [182, 294] on icon "edit" at bounding box center [182, 295] width 7 height 7
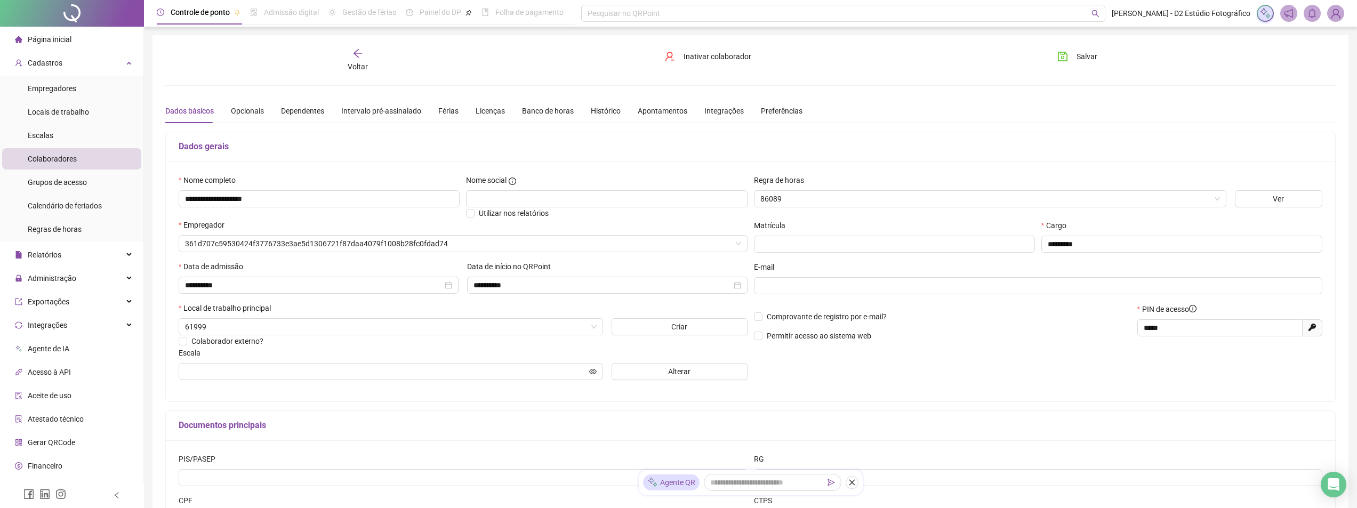
type input "**********"
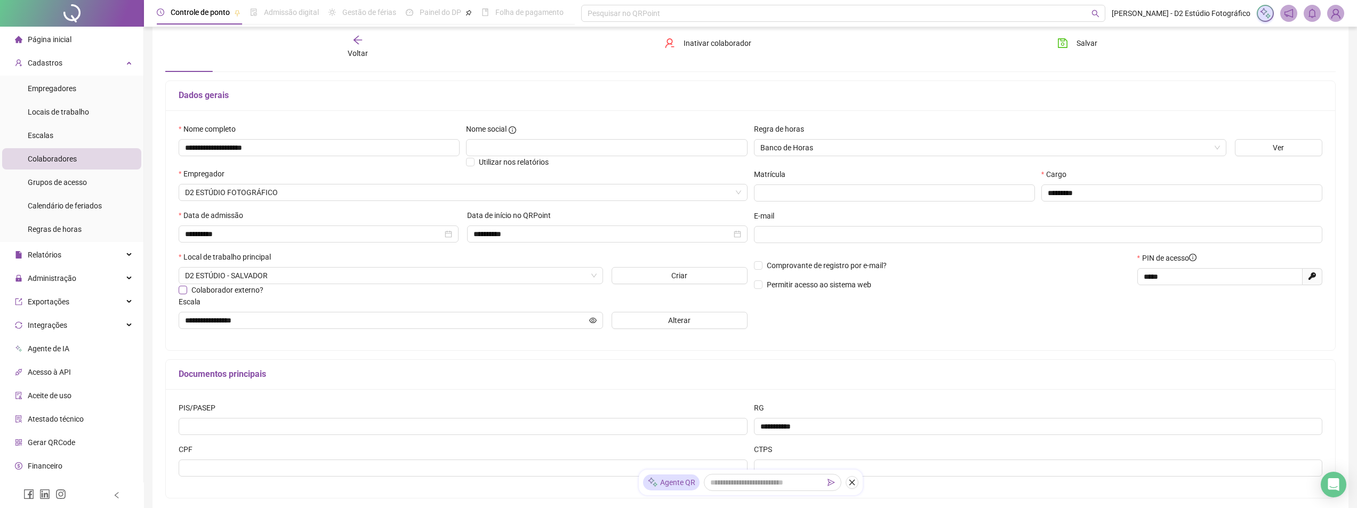
scroll to position [126, 0]
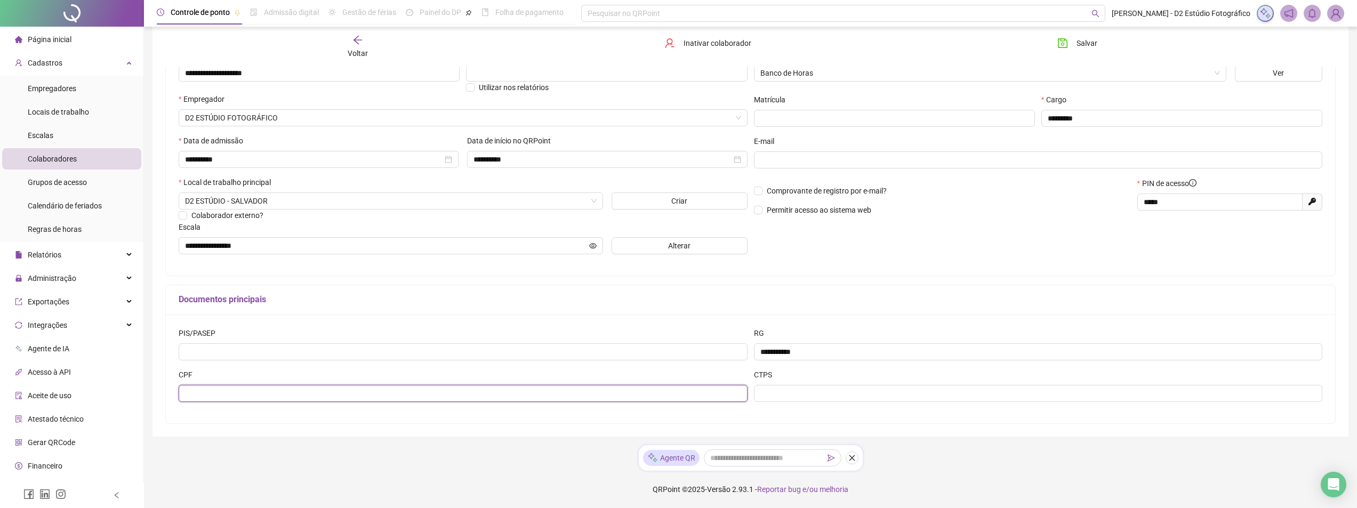
click at [236, 389] on input "text" at bounding box center [463, 393] width 569 height 17
type input "**********"
click at [1167, 205] on input "*****" at bounding box center [1218, 202] width 150 height 12
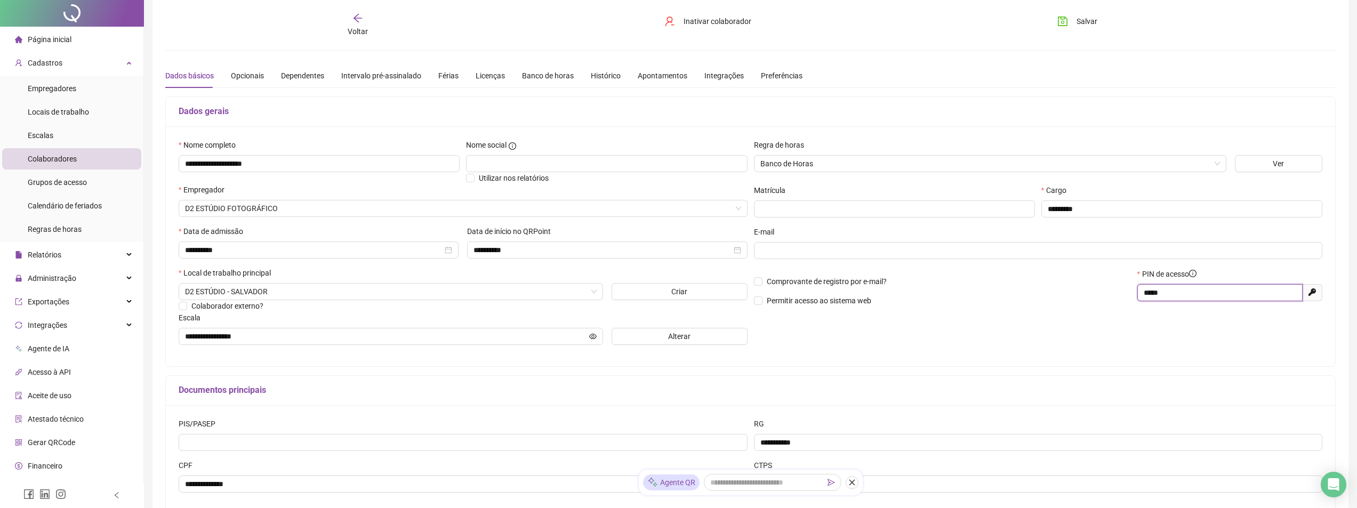
scroll to position [0, 0]
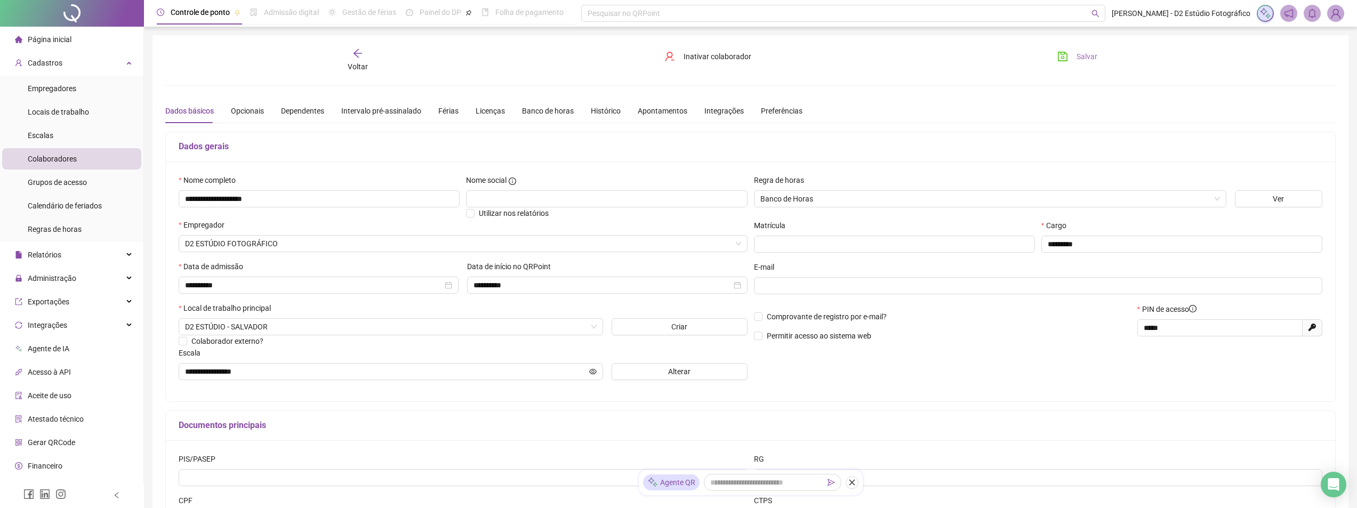
click at [1087, 59] on span "Salvar" at bounding box center [1086, 57] width 21 height 12
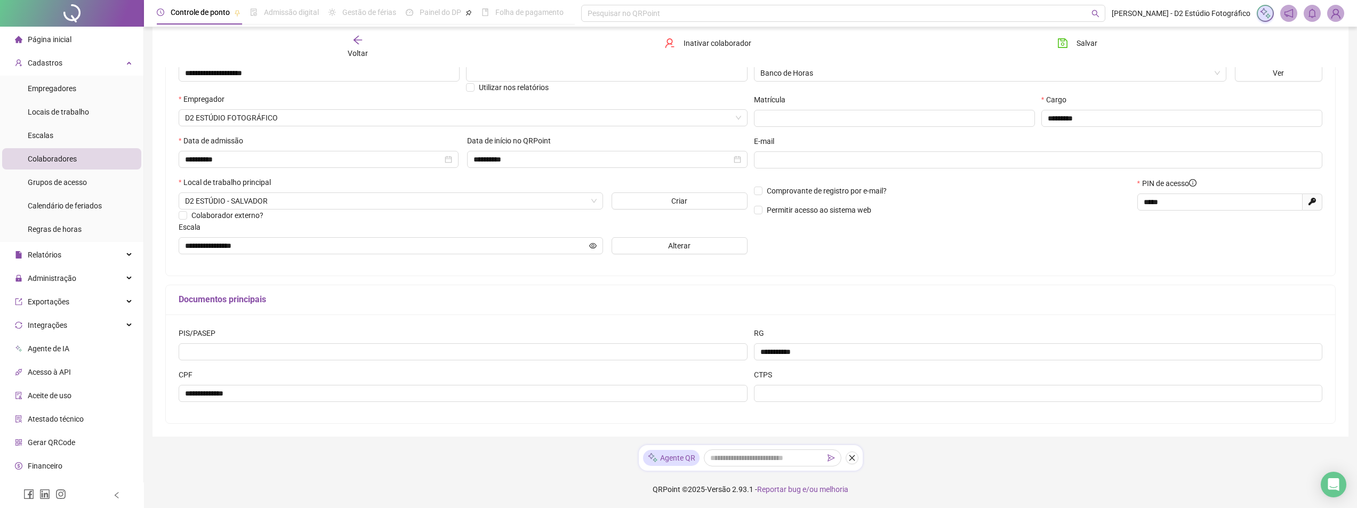
scroll to position [72, 0]
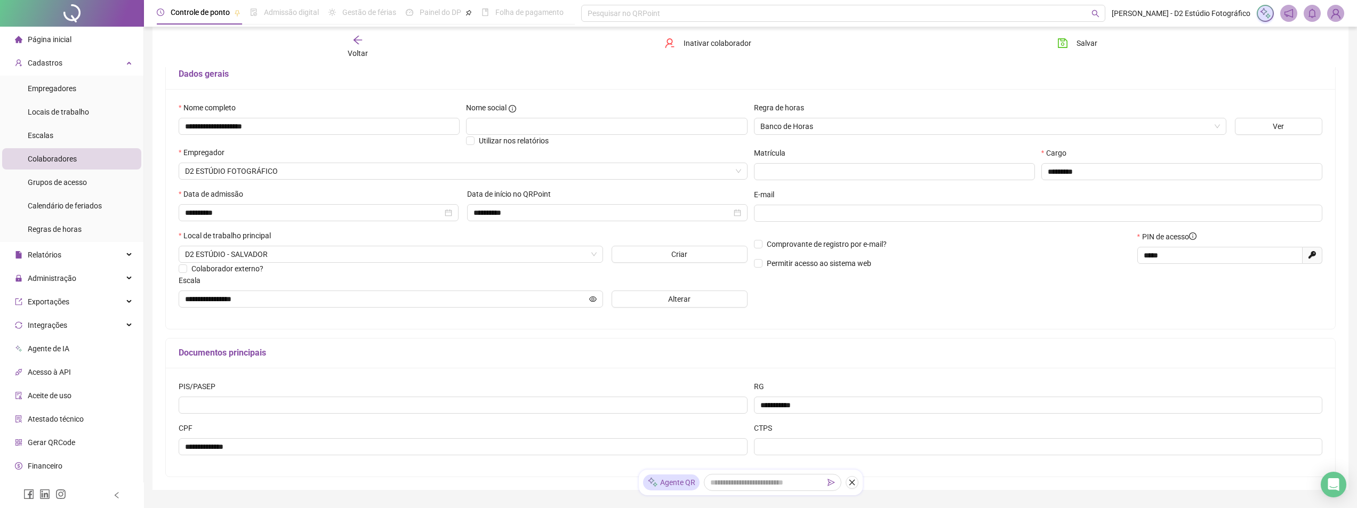
click at [58, 447] on span "Gerar QRCode" at bounding box center [51, 442] width 47 height 9
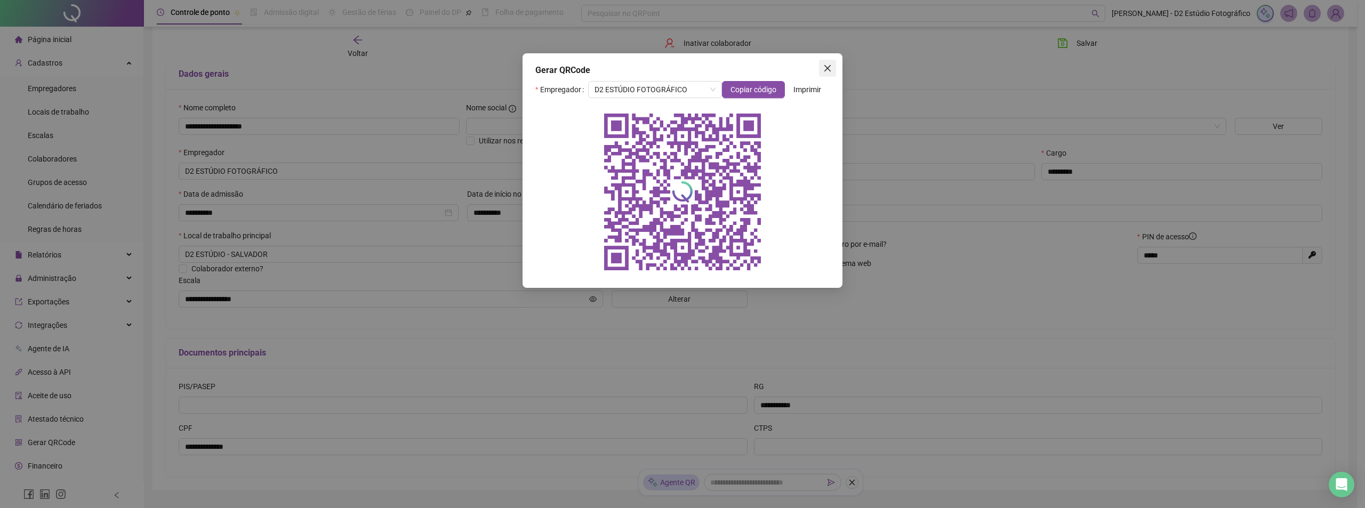
click at [824, 67] on icon "close" at bounding box center [827, 68] width 9 height 9
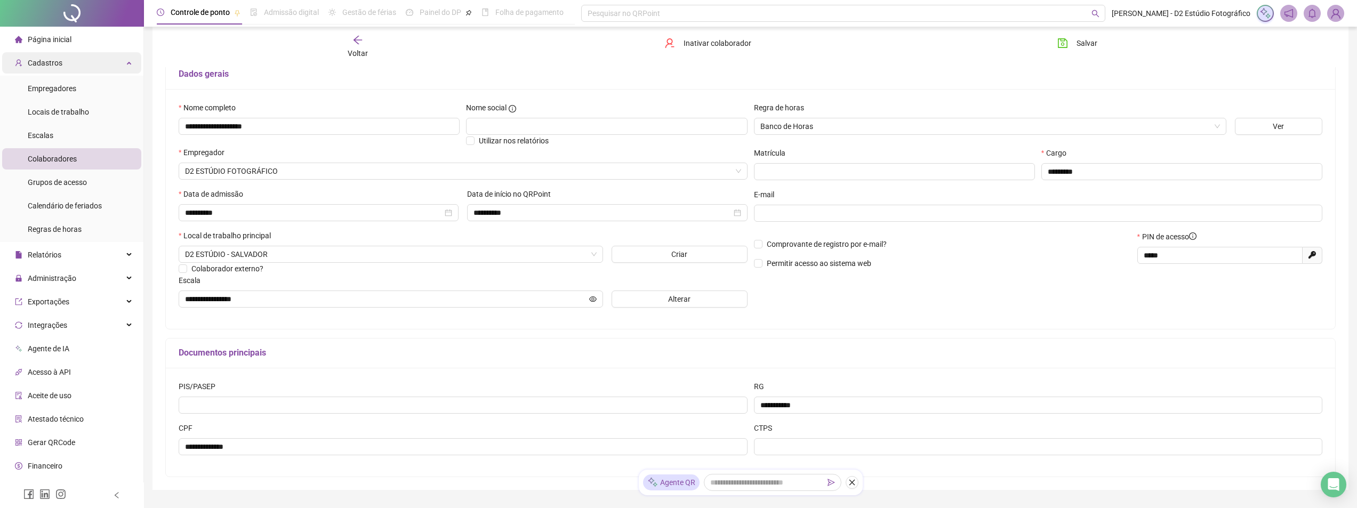
click at [127, 62] on icon at bounding box center [129, 62] width 5 height 0
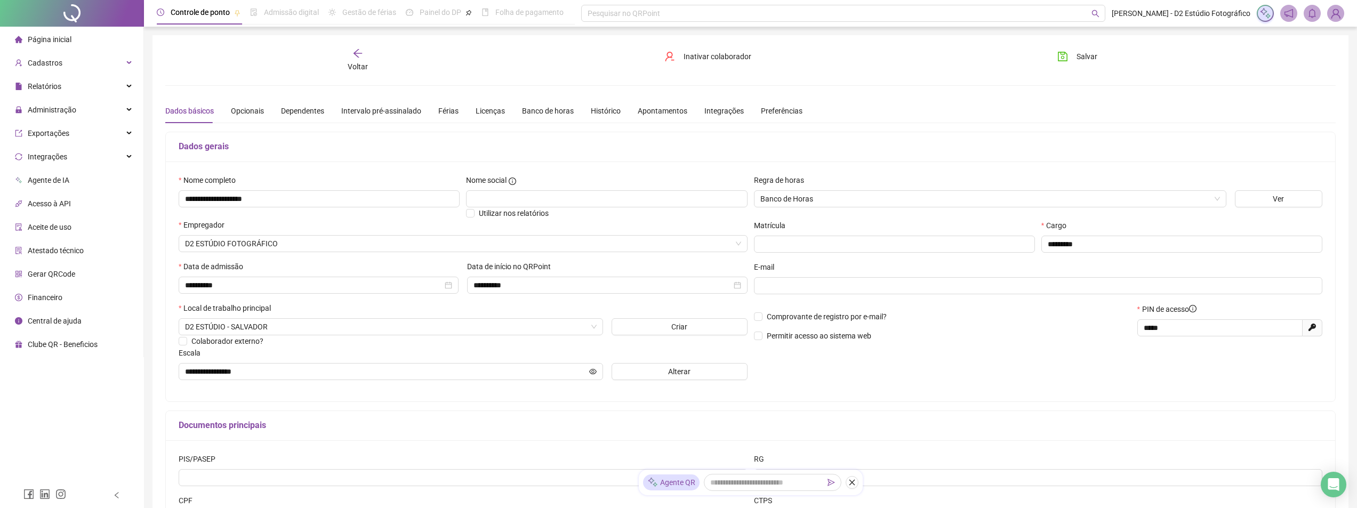
scroll to position [72, 0]
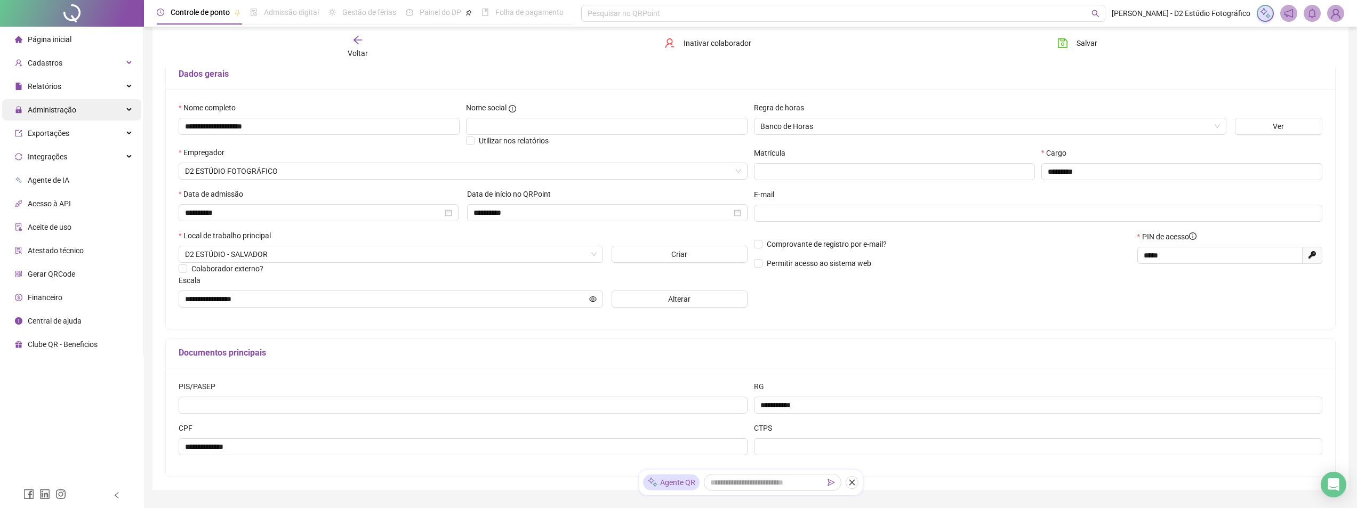
click at [123, 107] on div "Administração" at bounding box center [71, 109] width 139 height 21
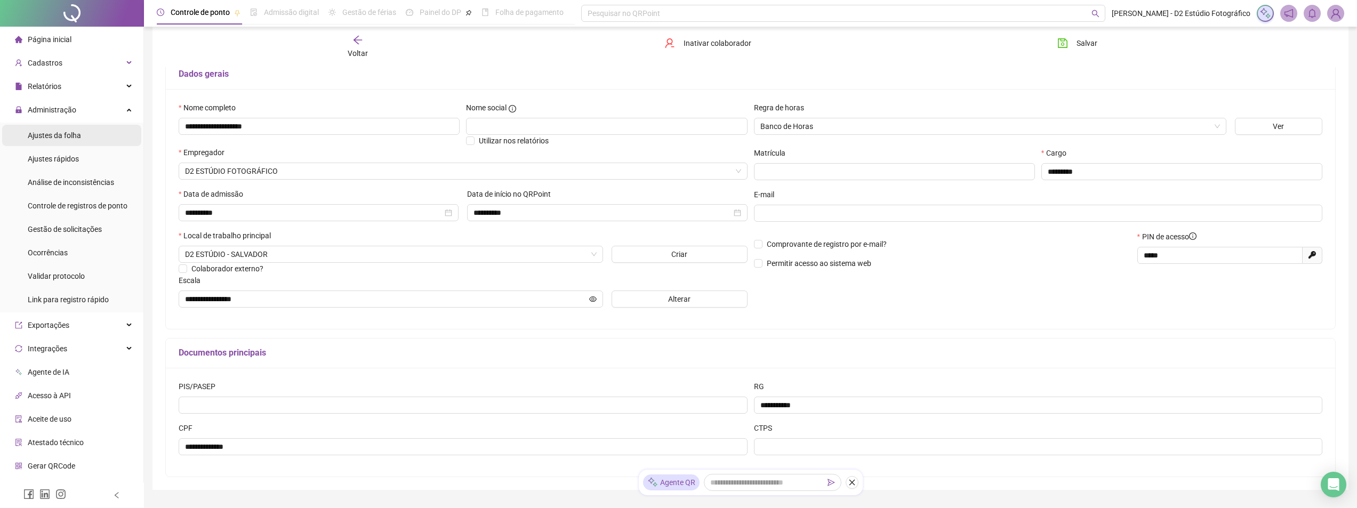
click at [101, 132] on li "Ajustes da folha" at bounding box center [71, 135] width 139 height 21
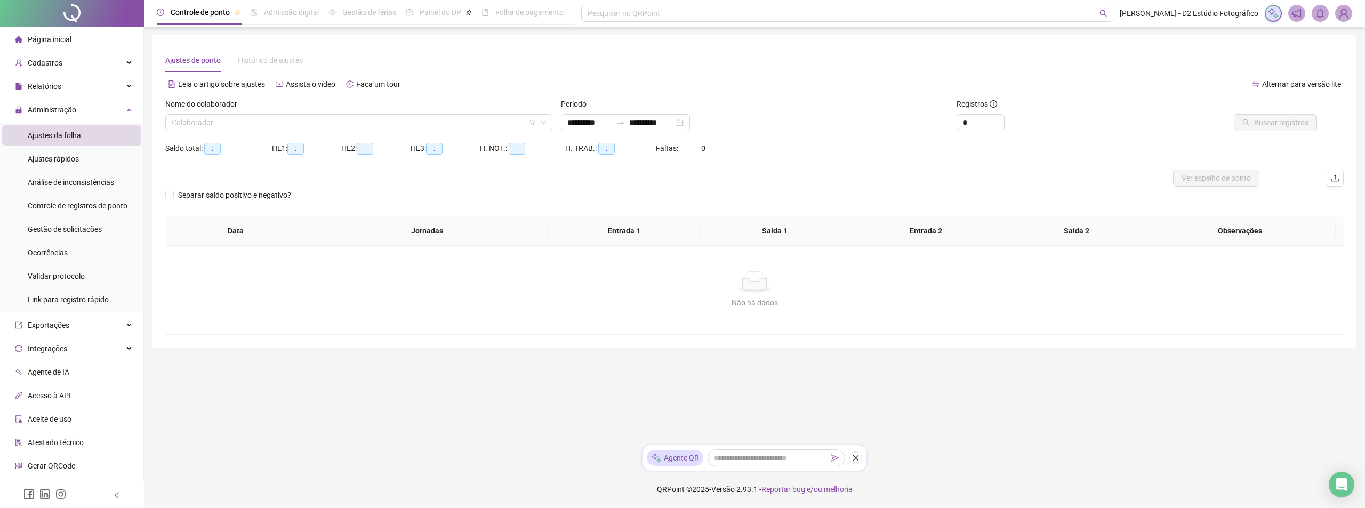
type input "**********"
click at [95, 207] on span "Controle de registros de ponto" at bounding box center [78, 206] width 100 height 9
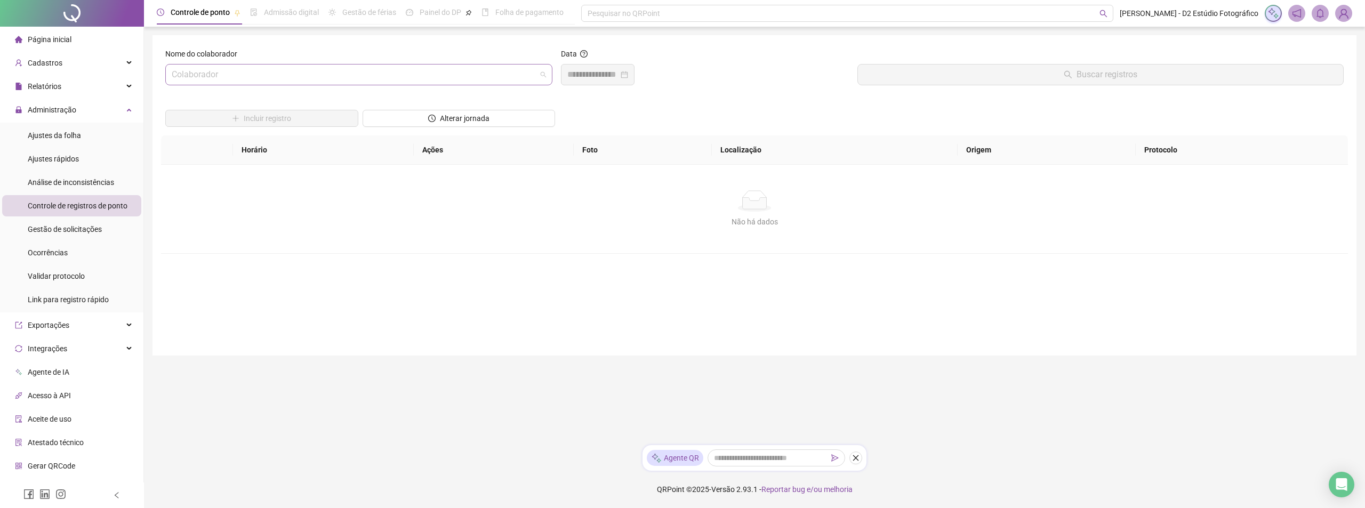
click at [543, 77] on span at bounding box center [359, 75] width 374 height 20
click at [496, 135] on div "[PERSON_NAME]" at bounding box center [359, 132] width 370 height 12
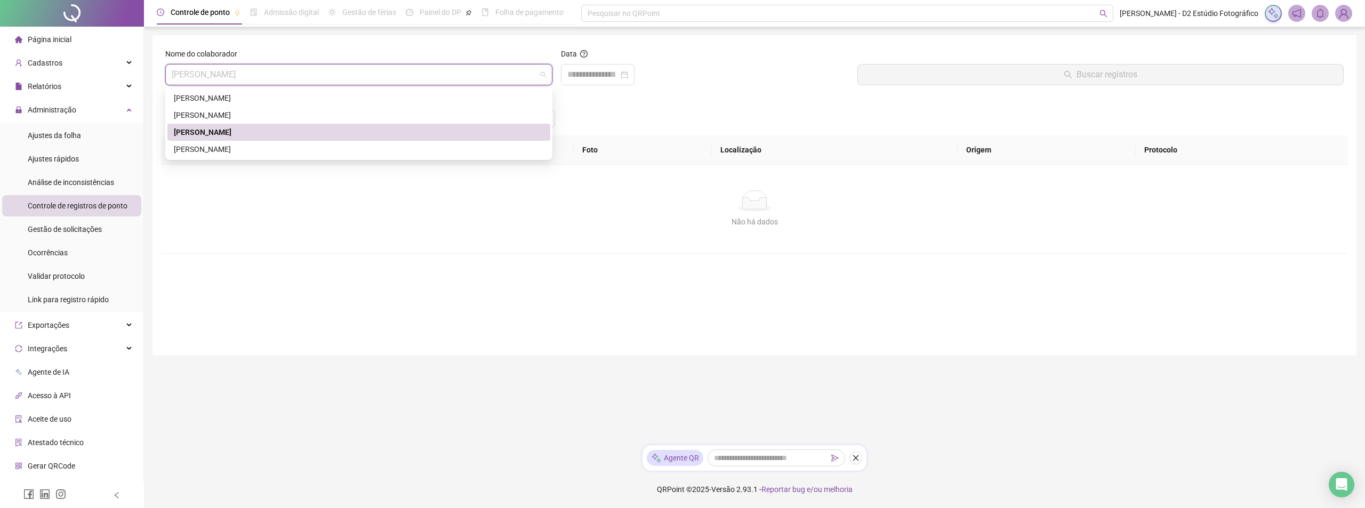
click at [493, 136] on div "[PERSON_NAME]" at bounding box center [359, 132] width 370 height 12
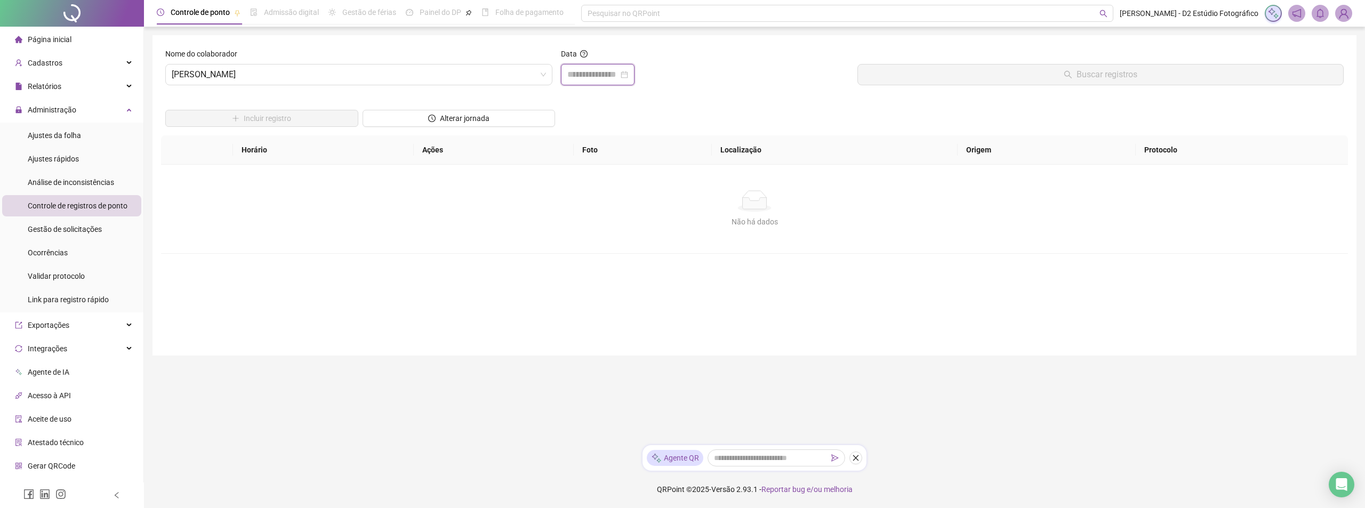
click at [595, 77] on input at bounding box center [592, 74] width 51 height 13
type input "**********"
click at [637, 177] on div "17" at bounding box center [637, 180] width 13 height 13
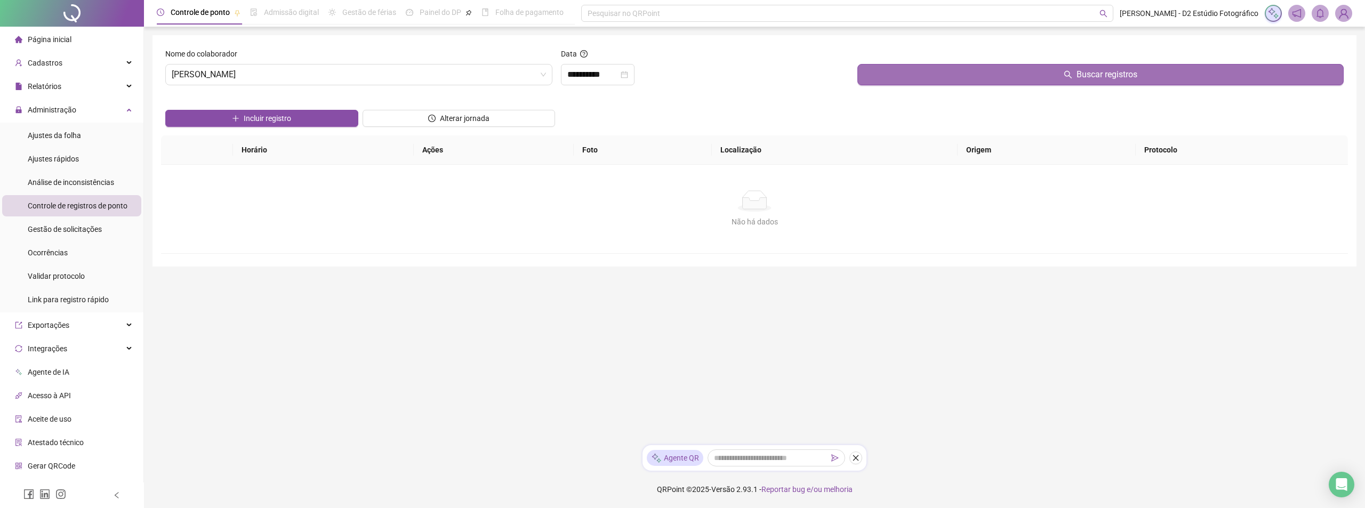
click at [884, 68] on button "Buscar registros" at bounding box center [1100, 74] width 486 height 21
